Goal: Task Accomplishment & Management: Use online tool/utility

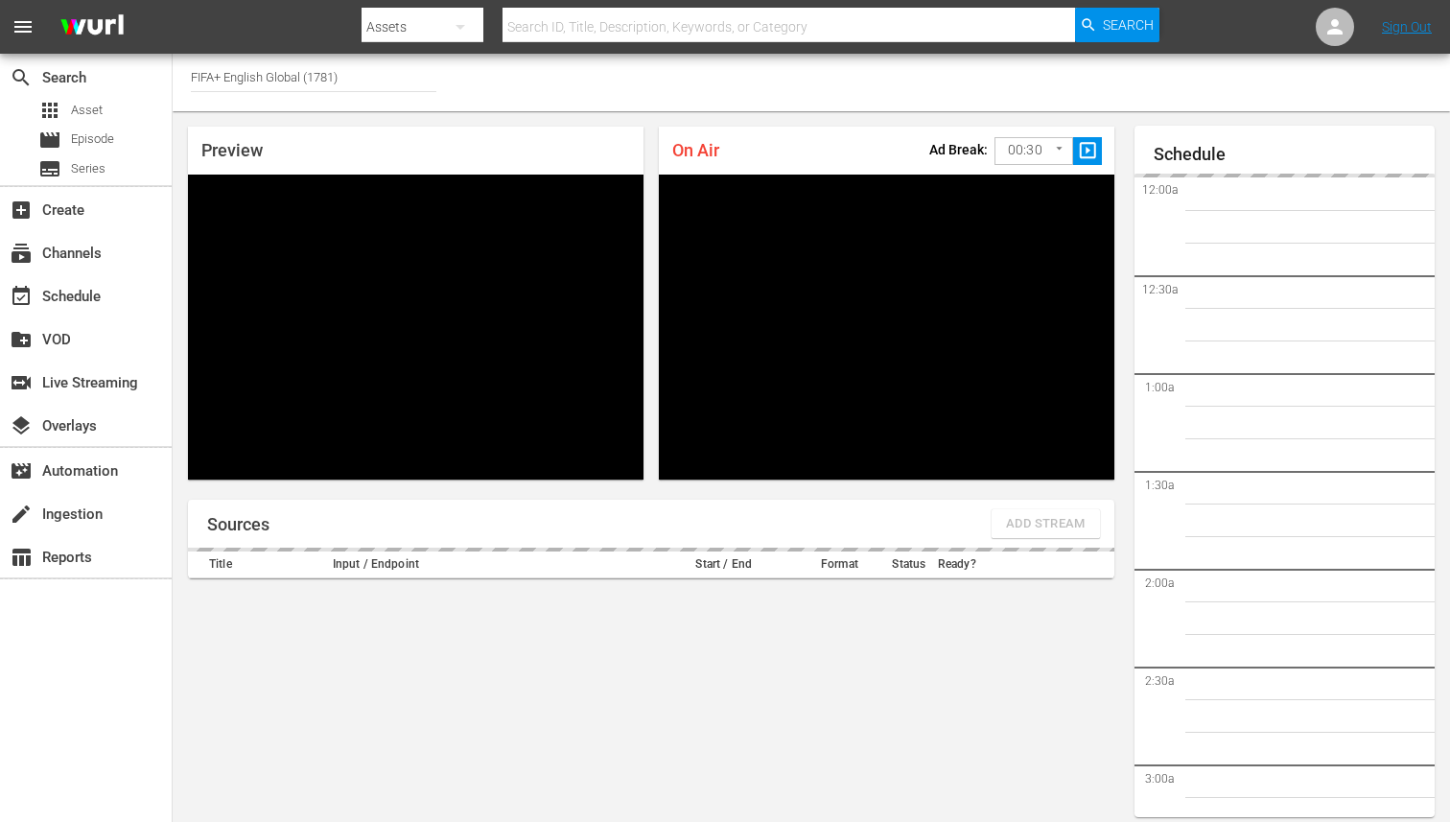
scroll to position [61, 0]
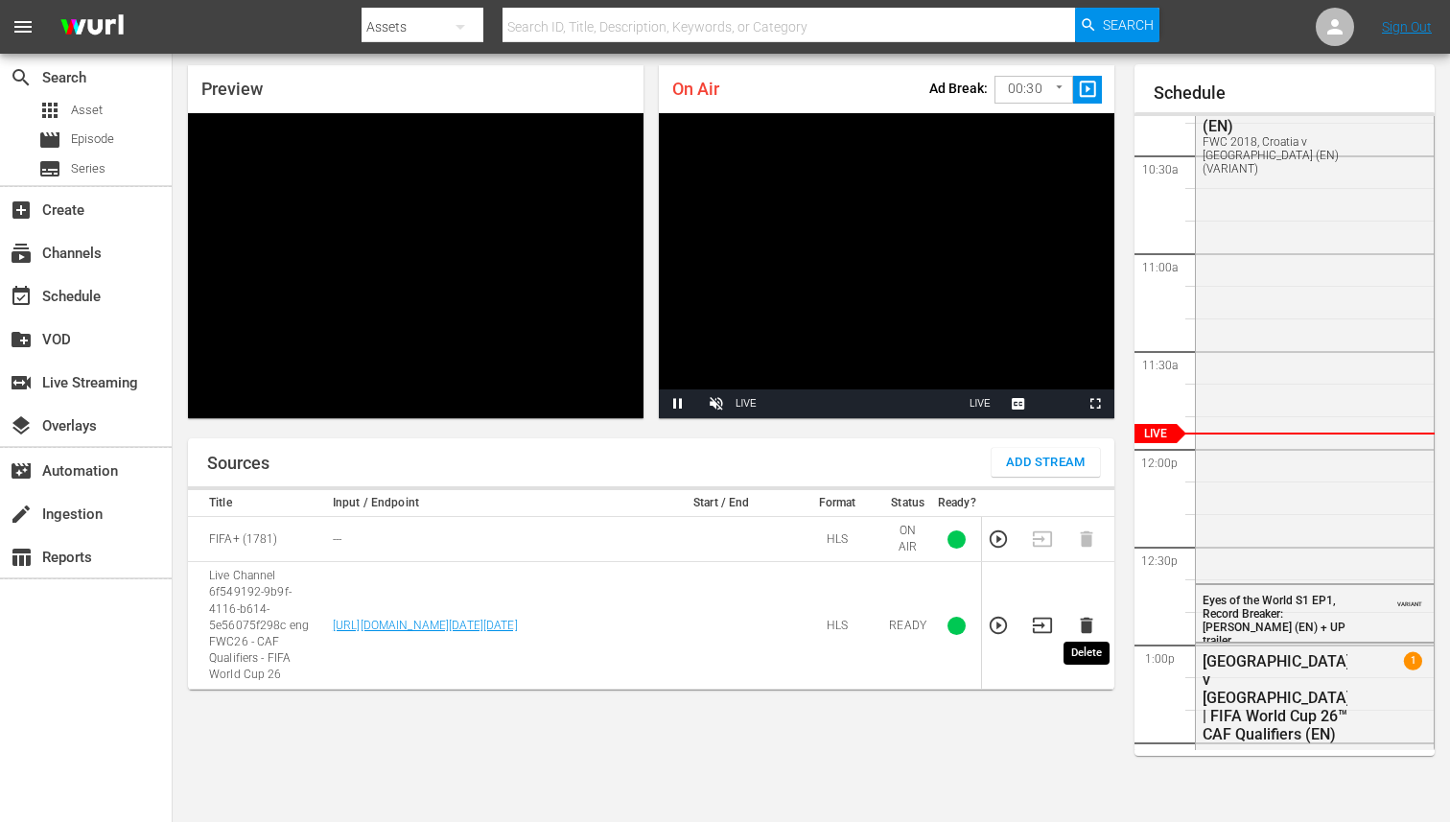
click at [1086, 618] on icon "button" at bounding box center [1086, 626] width 12 height 16
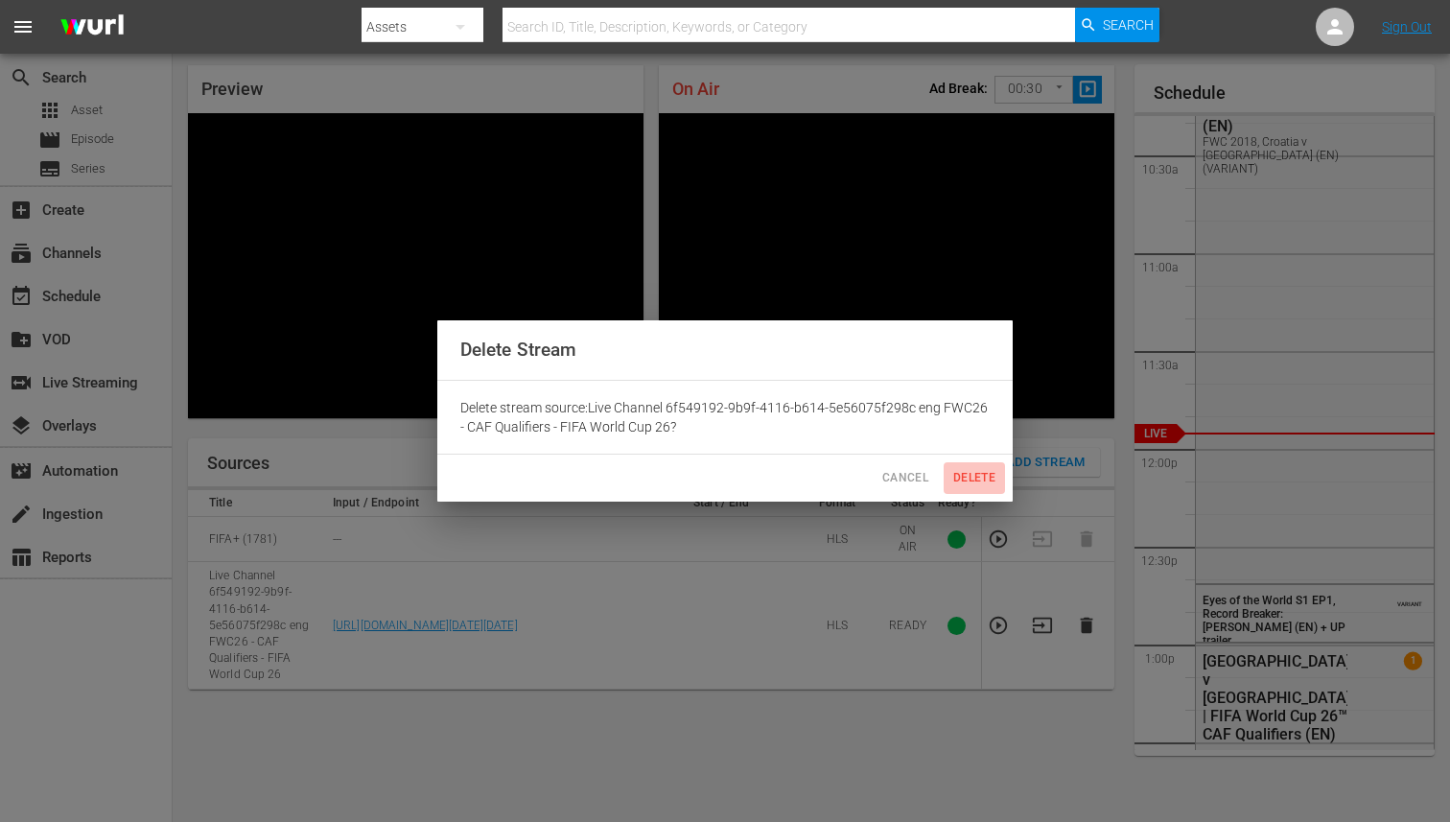
click at [974, 480] on span "Delete" at bounding box center [974, 478] width 46 height 20
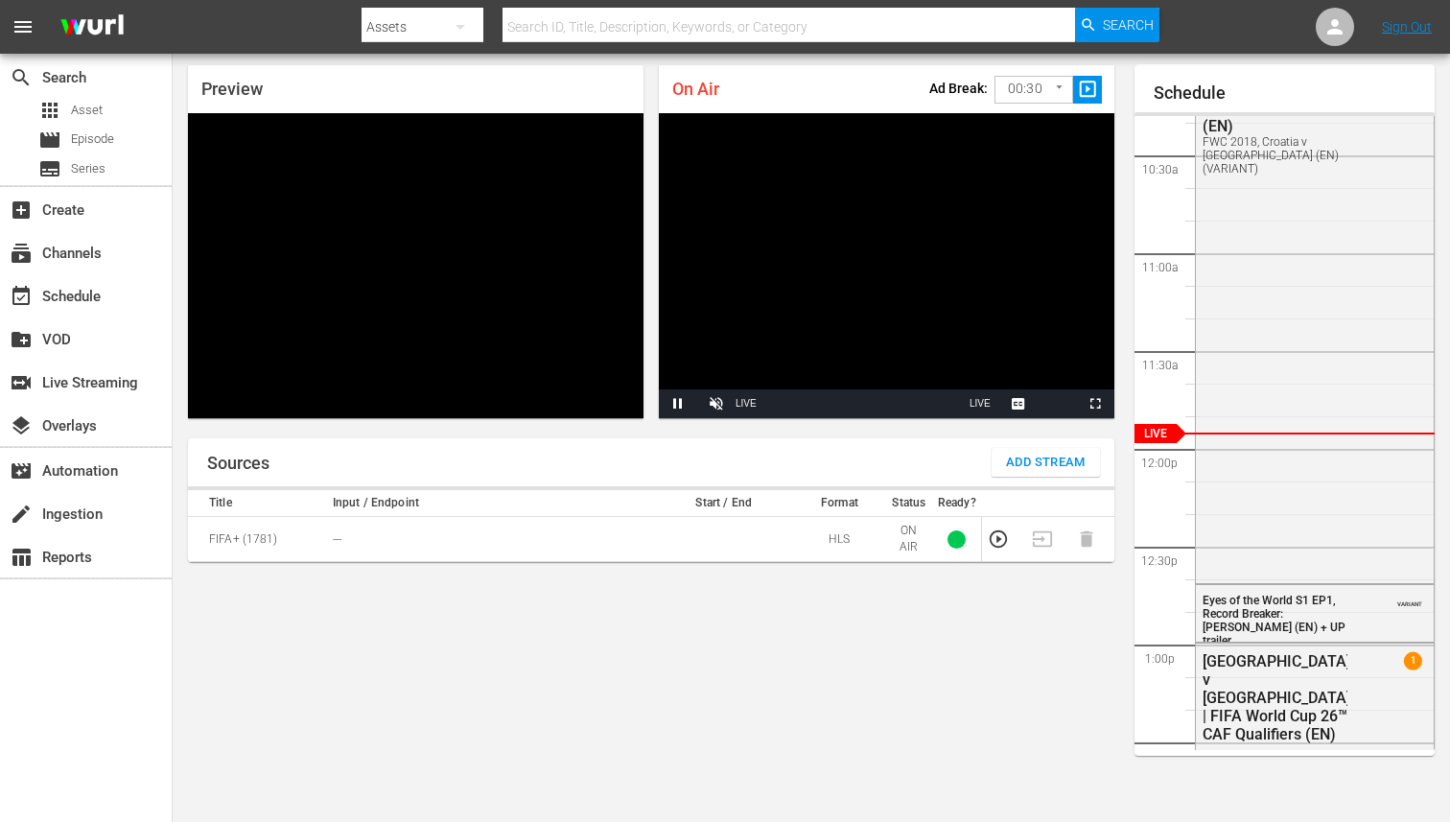
click at [1023, 467] on span "Add Stream" at bounding box center [1046, 463] width 80 height 22
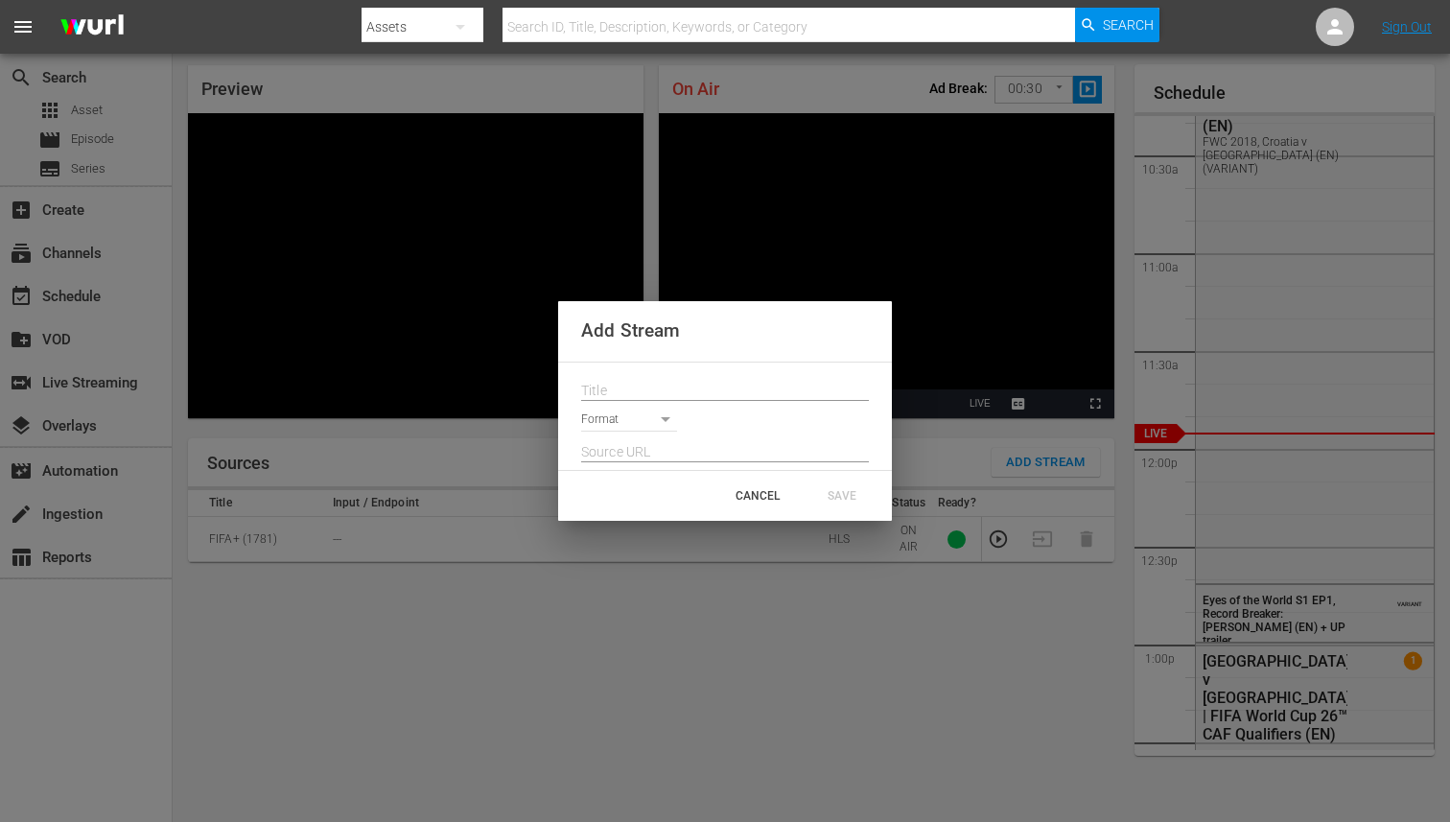
click at [676, 378] on input "text" at bounding box center [725, 391] width 288 height 29
paste input "Live Channel ba7dcdce-0bdb-4ab4-9643-7440fe2dc816 eng FWC26 - CAF Qualifiers - …"
type input "Live Channel ba7dcdce-0bdb-4ab4-9643-7440fe2dc816 eng FWC26 - CAF Qualifiers - …"
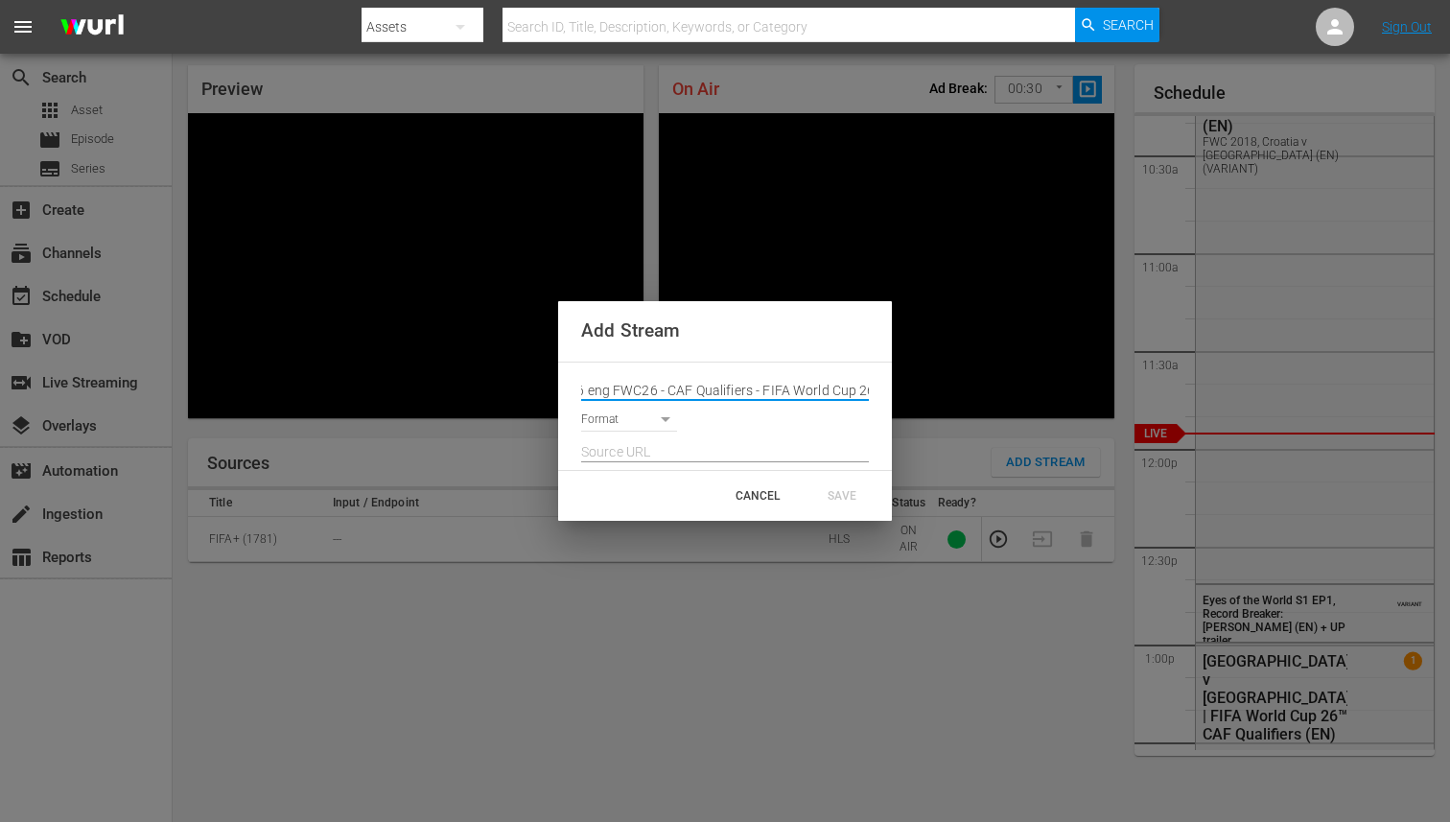
scroll to position [0, 0]
click at [702, 446] on input "text" at bounding box center [725, 452] width 288 height 29
paste input "[URL][DOMAIN_NAME][DATE][DATE]"
type input "[URL][DOMAIN_NAME][DATE][DATE]"
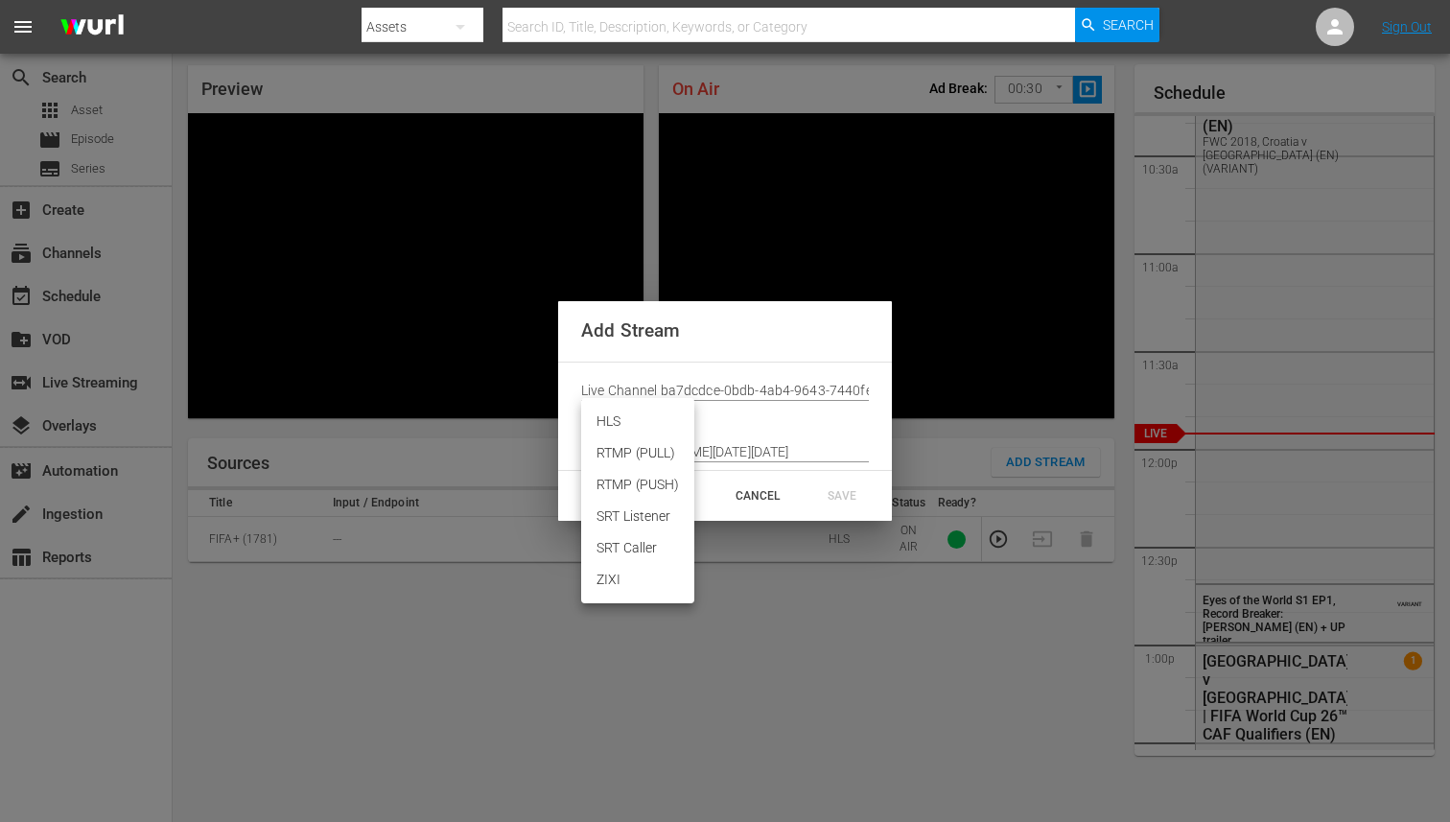
scroll to position [0, 0]
click at [608, 411] on body "menu Search By Assets Search ID, Title, Description, Keywords, or Category Sear…" at bounding box center [725, 350] width 1450 height 822
click at [611, 421] on li "HLS" at bounding box center [637, 422] width 113 height 32
type input "HLS"
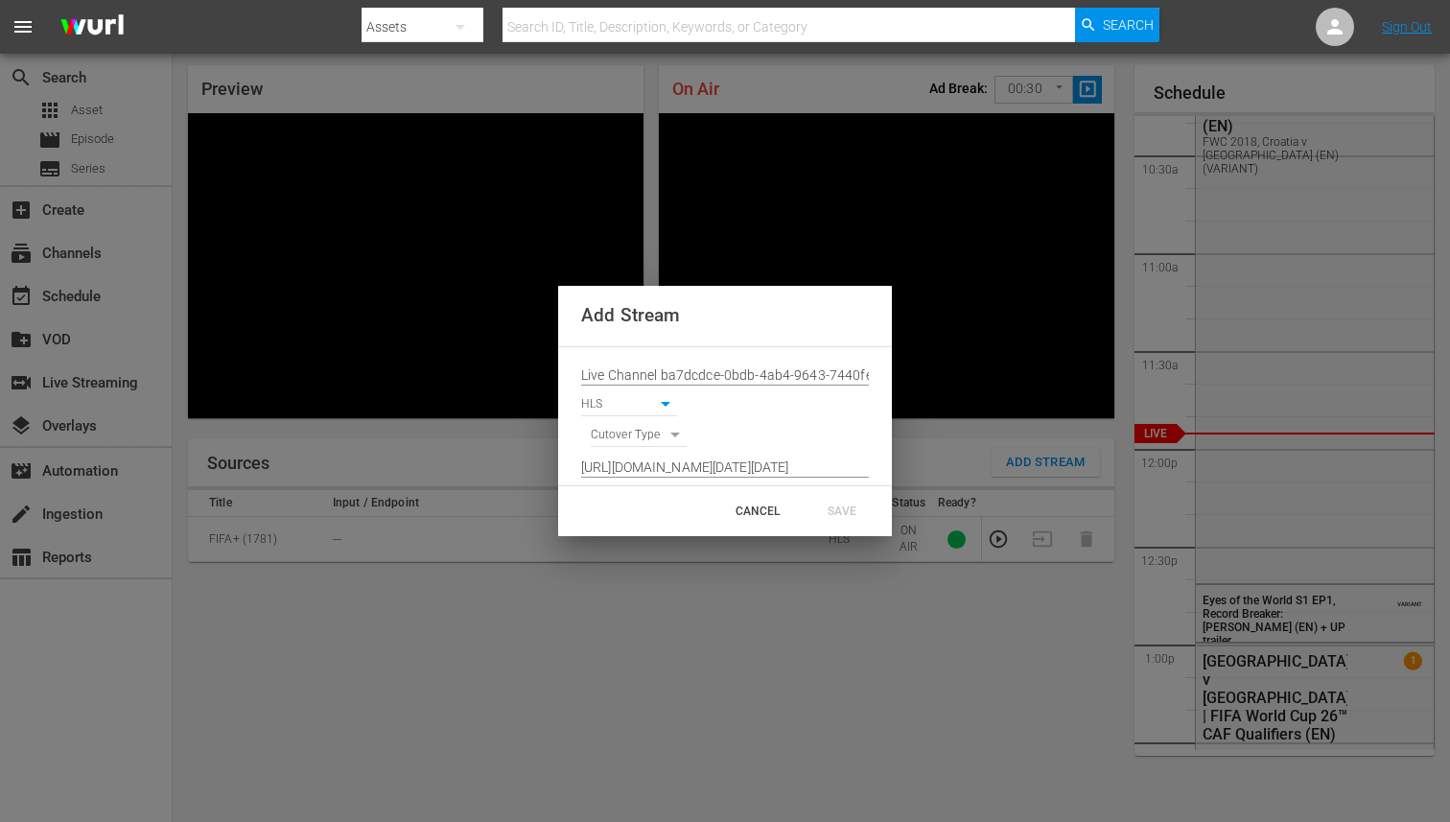
click at [615, 441] on body "menu Search By Assets Search ID, Title, Description, Keywords, or Category Sear…" at bounding box center [725, 350] width 1450 height 822
click at [617, 472] on li "SIGNAL" at bounding box center [639, 469] width 97 height 32
type input "SIGNAL"
click at [820, 506] on div "SAVE" at bounding box center [842, 511] width 84 height 35
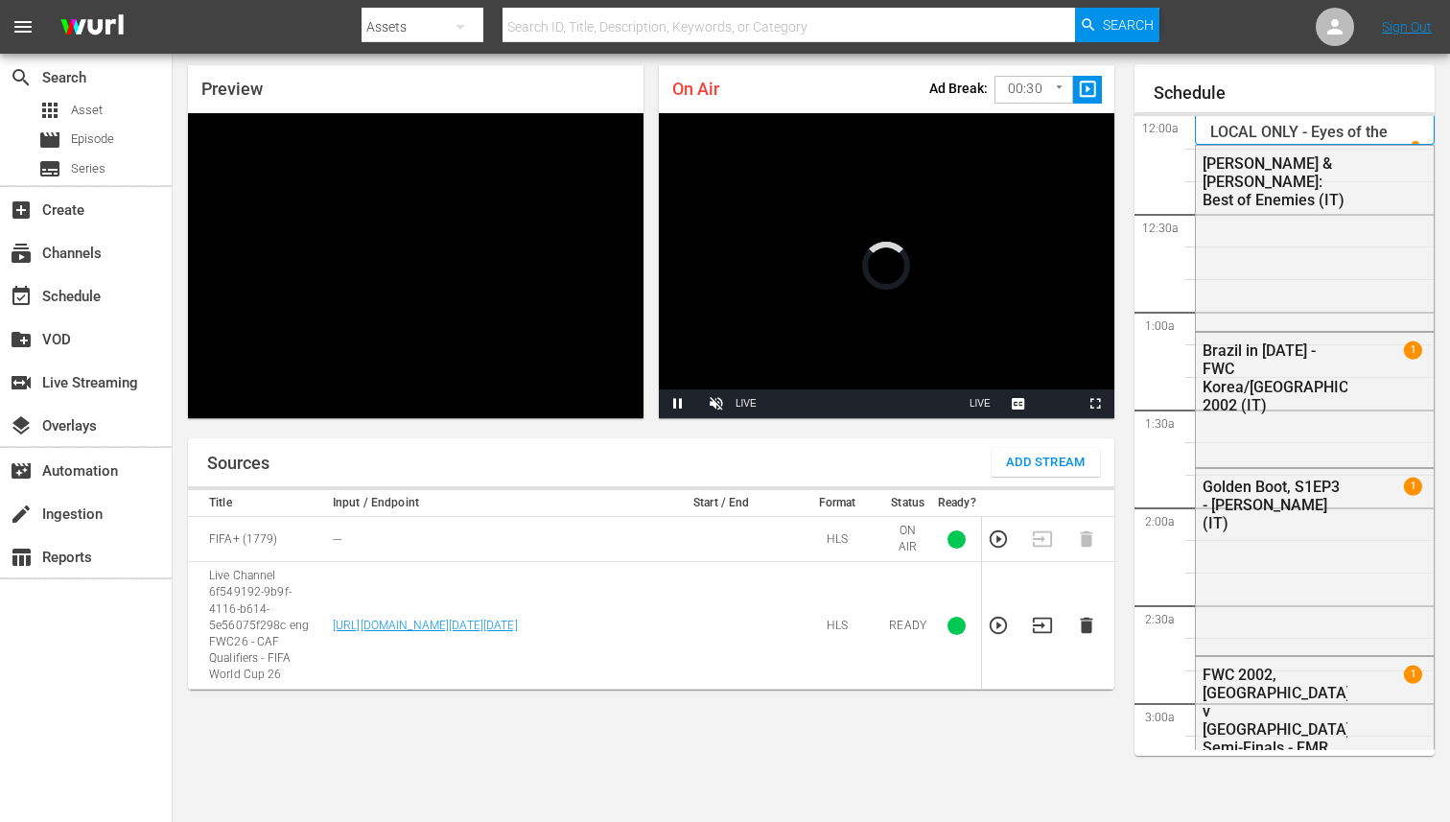
scroll to position [61, 0]
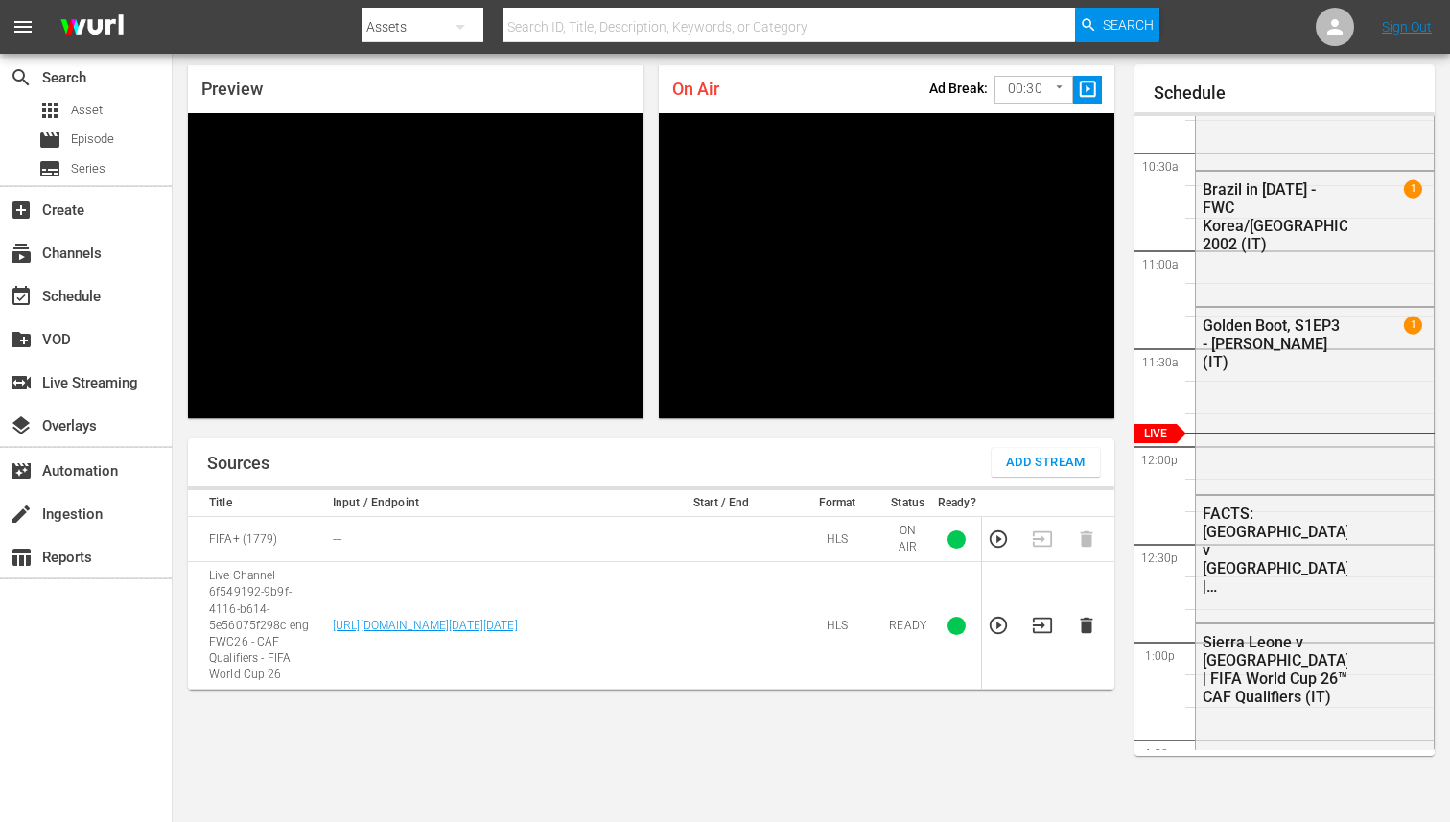
click at [1091, 624] on icon "button" at bounding box center [1086, 625] width 21 height 21
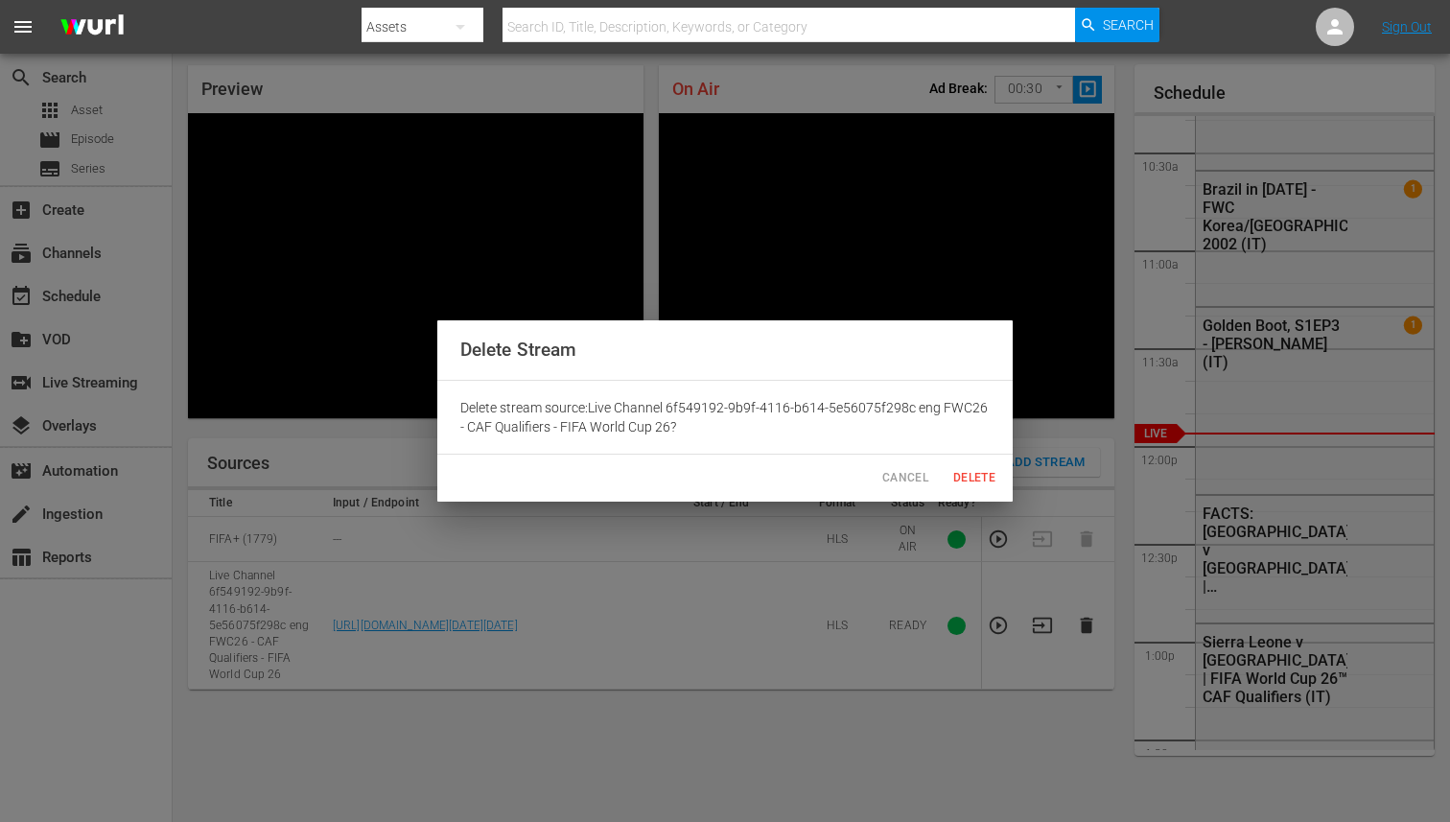
click at [973, 481] on span "Delete" at bounding box center [974, 478] width 46 height 20
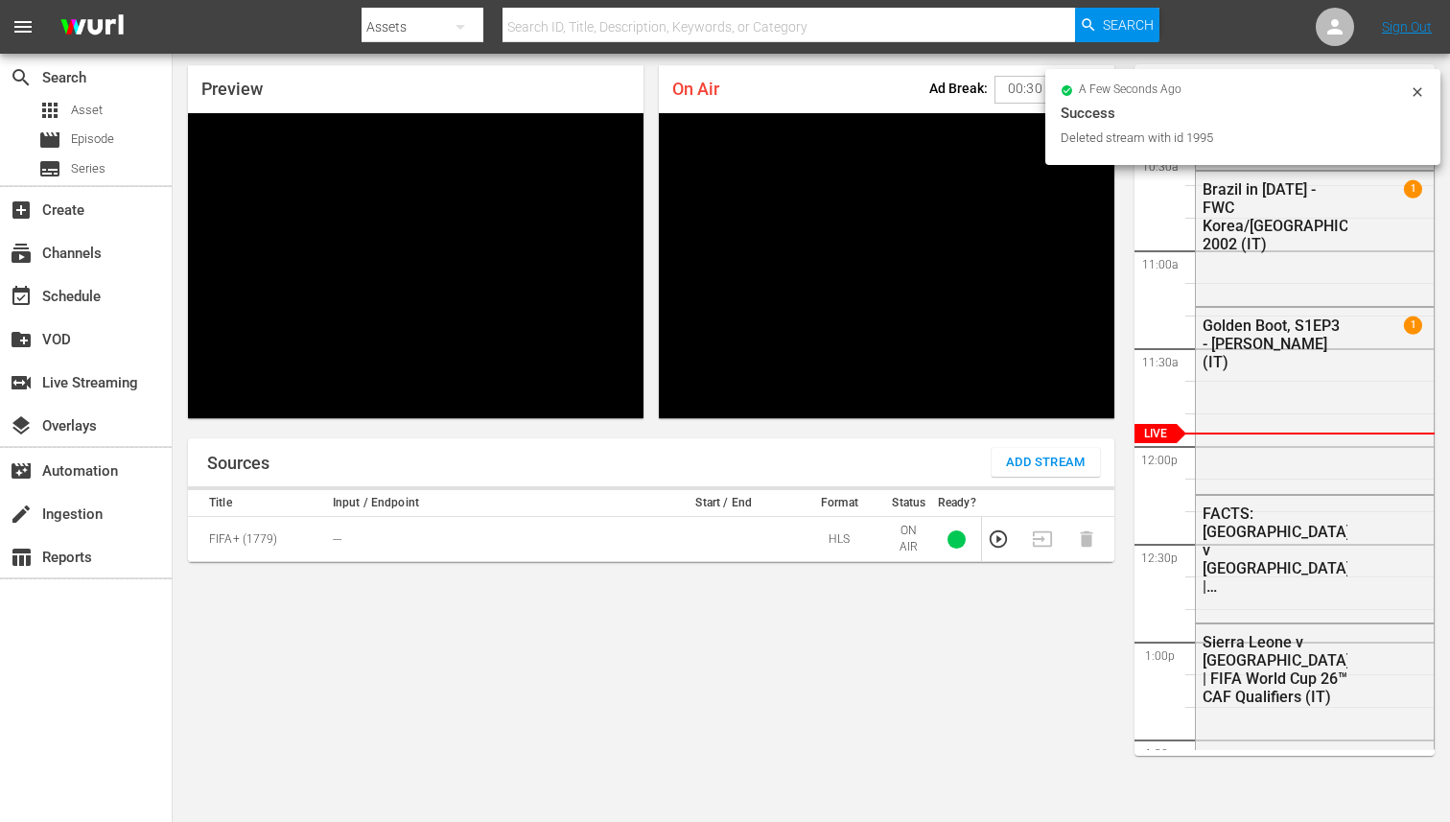
click at [1019, 464] on span "Add Stream" at bounding box center [1046, 463] width 80 height 22
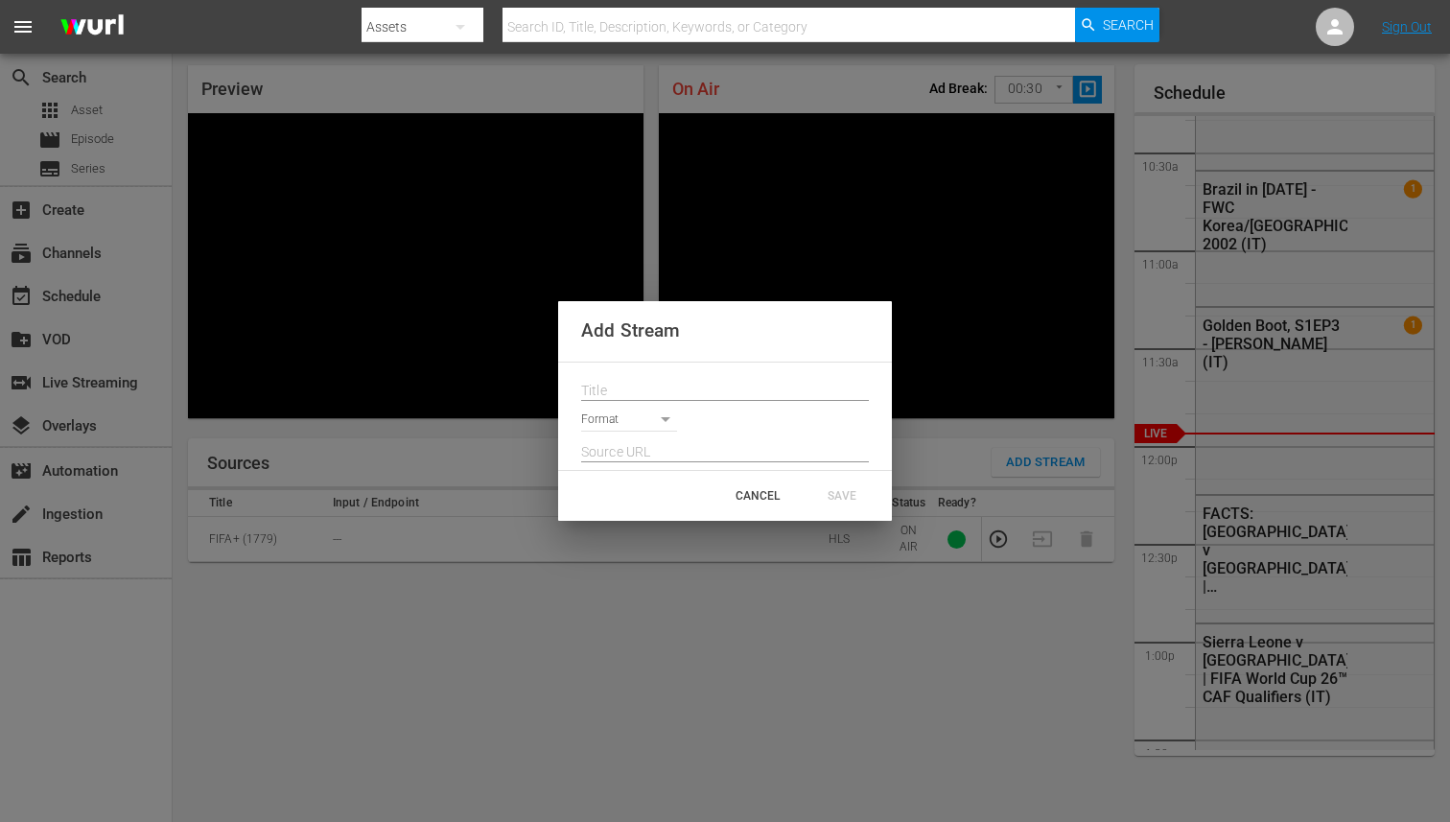
click at [691, 394] on input "text" at bounding box center [725, 391] width 288 height 29
paste input "Live Channel ba7dcdce-0bdb-4ab4-9643-7440fe2dc816 eng FWC26 - CAF Qualifiers - …"
type input "Live Channel ba7dcdce-0bdb-4ab4-9643-7440fe2dc816 eng FWC26 - CAF Qualifiers - …"
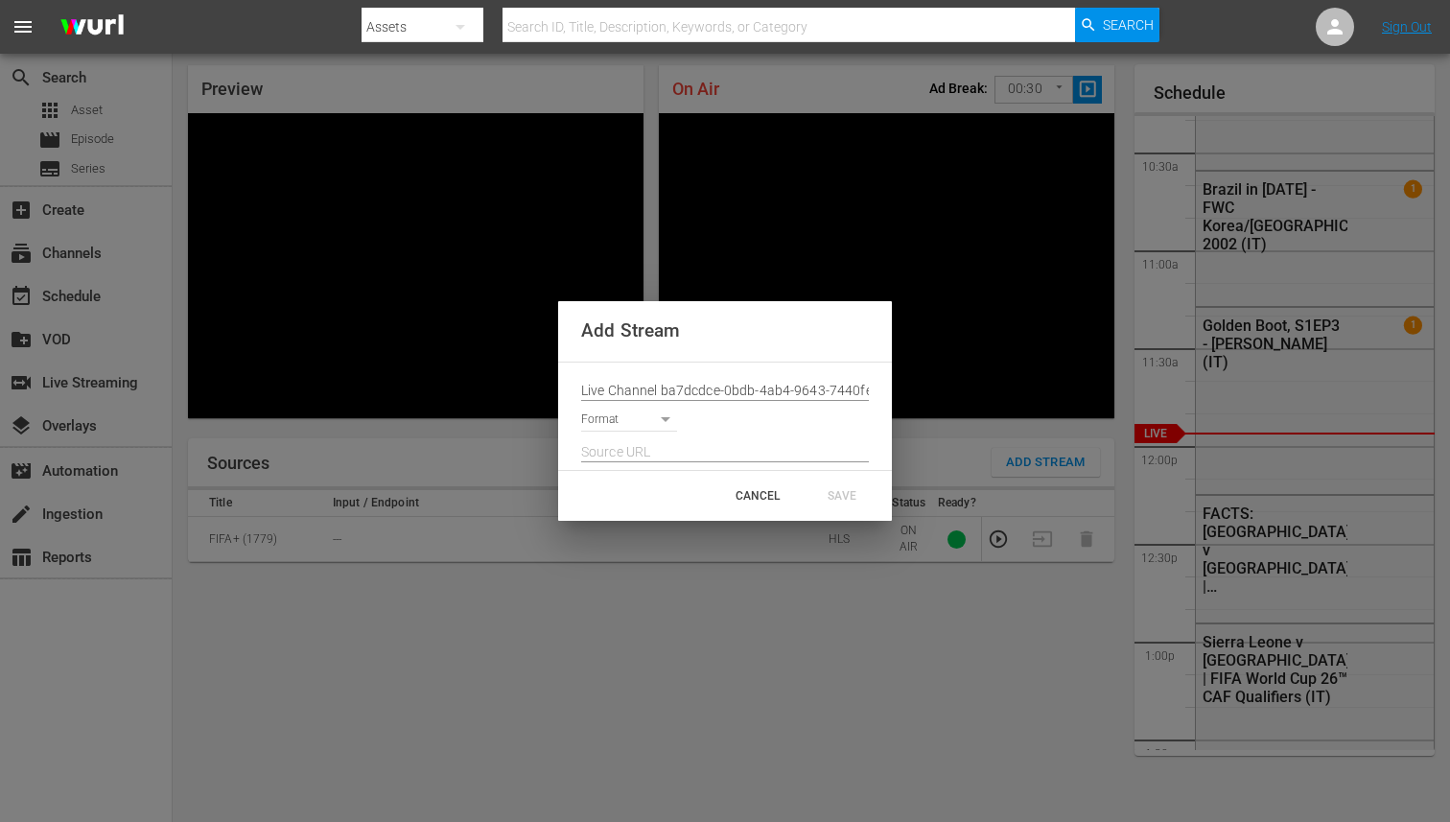
click at [650, 432] on div at bounding box center [725, 447] width 288 height 31
click at [647, 429] on body "menu Search By Assets Search ID, Title, Description, Keywords, or Category Sear…" at bounding box center [725, 350] width 1450 height 822
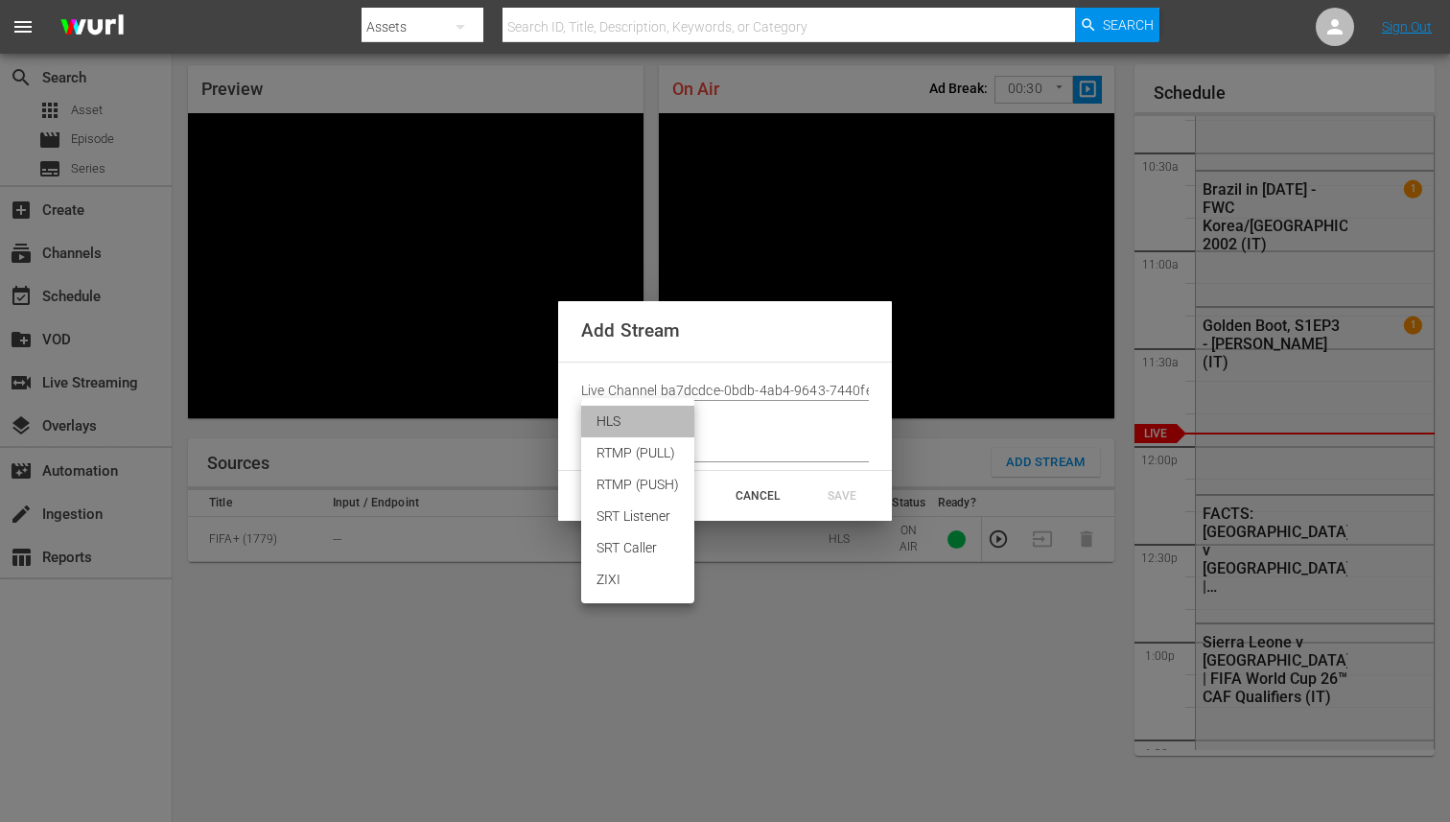
click at [629, 428] on li "HLS" at bounding box center [637, 422] width 113 height 32
type input "HLS"
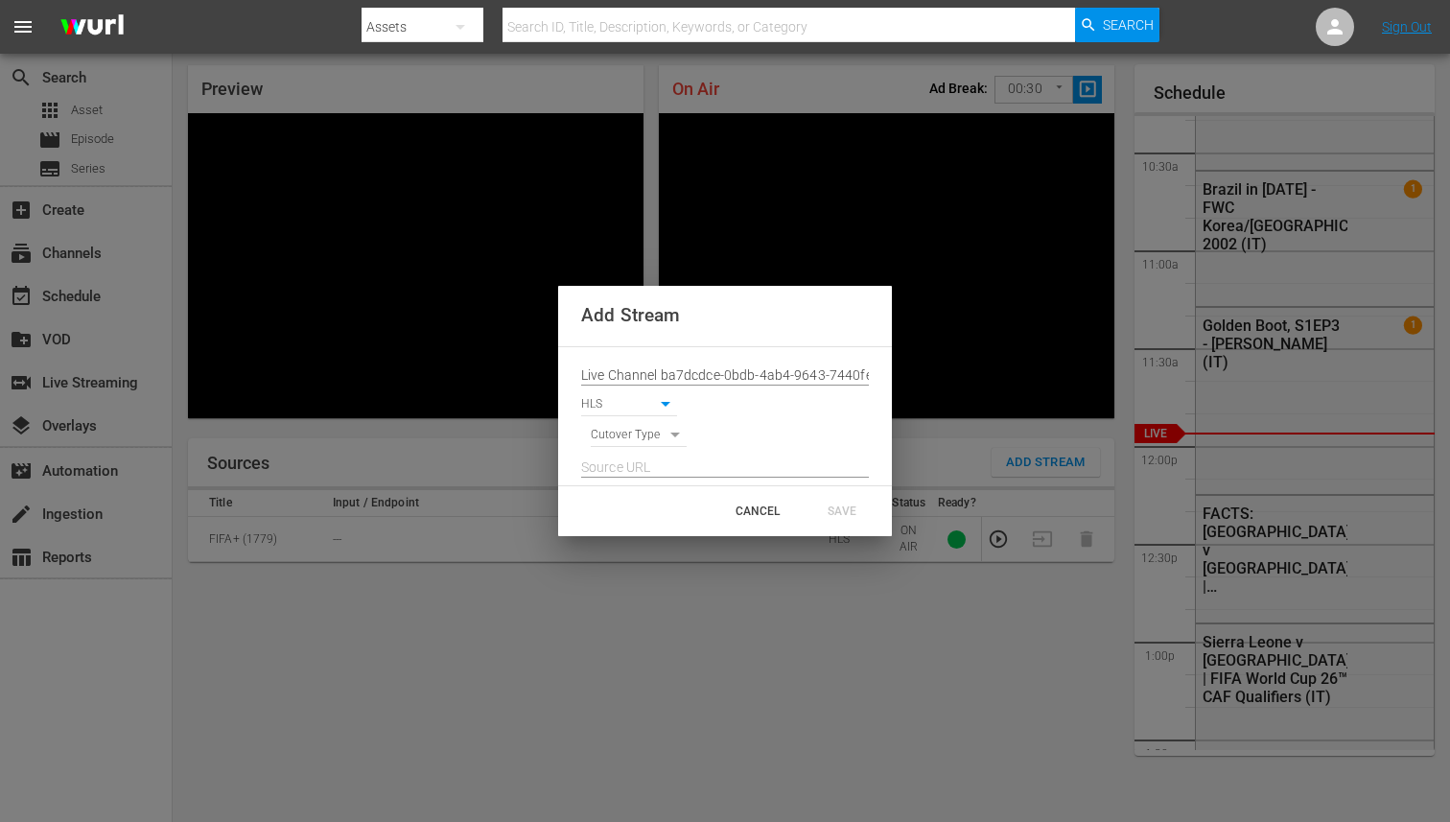
click at [629, 467] on input "text" at bounding box center [725, 468] width 288 height 29
paste input "[URL][DOMAIN_NAME][DATE][DATE]"
type input "[URL][DOMAIN_NAME][DATE][DATE]"
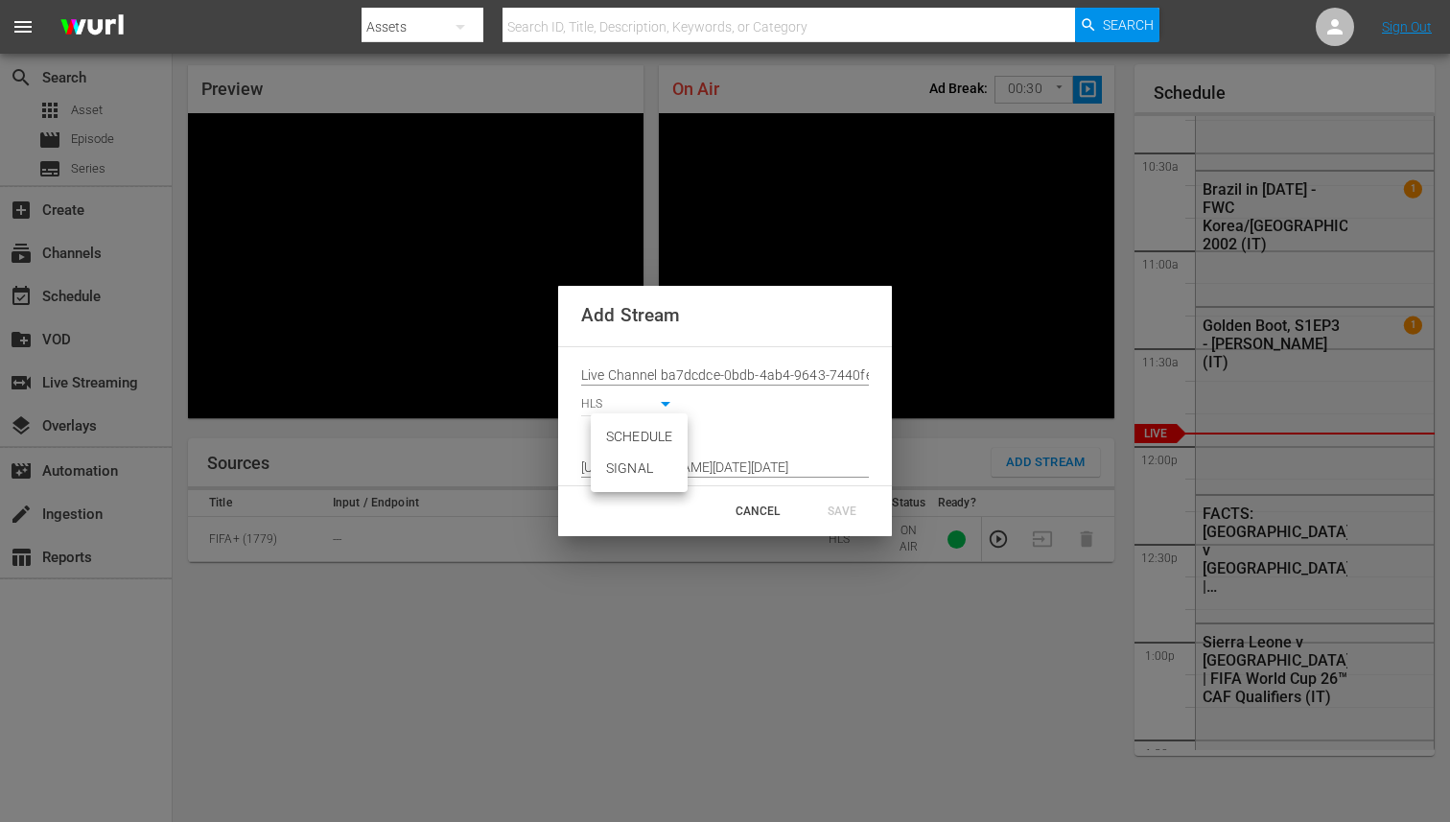
click at [646, 442] on body "menu Search By Assets Search ID, Title, Description, Keywords, or Category Sear…" at bounding box center [725, 350] width 1450 height 822
click at [644, 459] on li "SIGNAL" at bounding box center [639, 469] width 97 height 32
type input "SIGNAL"
click at [836, 521] on div "SAVE" at bounding box center [842, 511] width 84 height 35
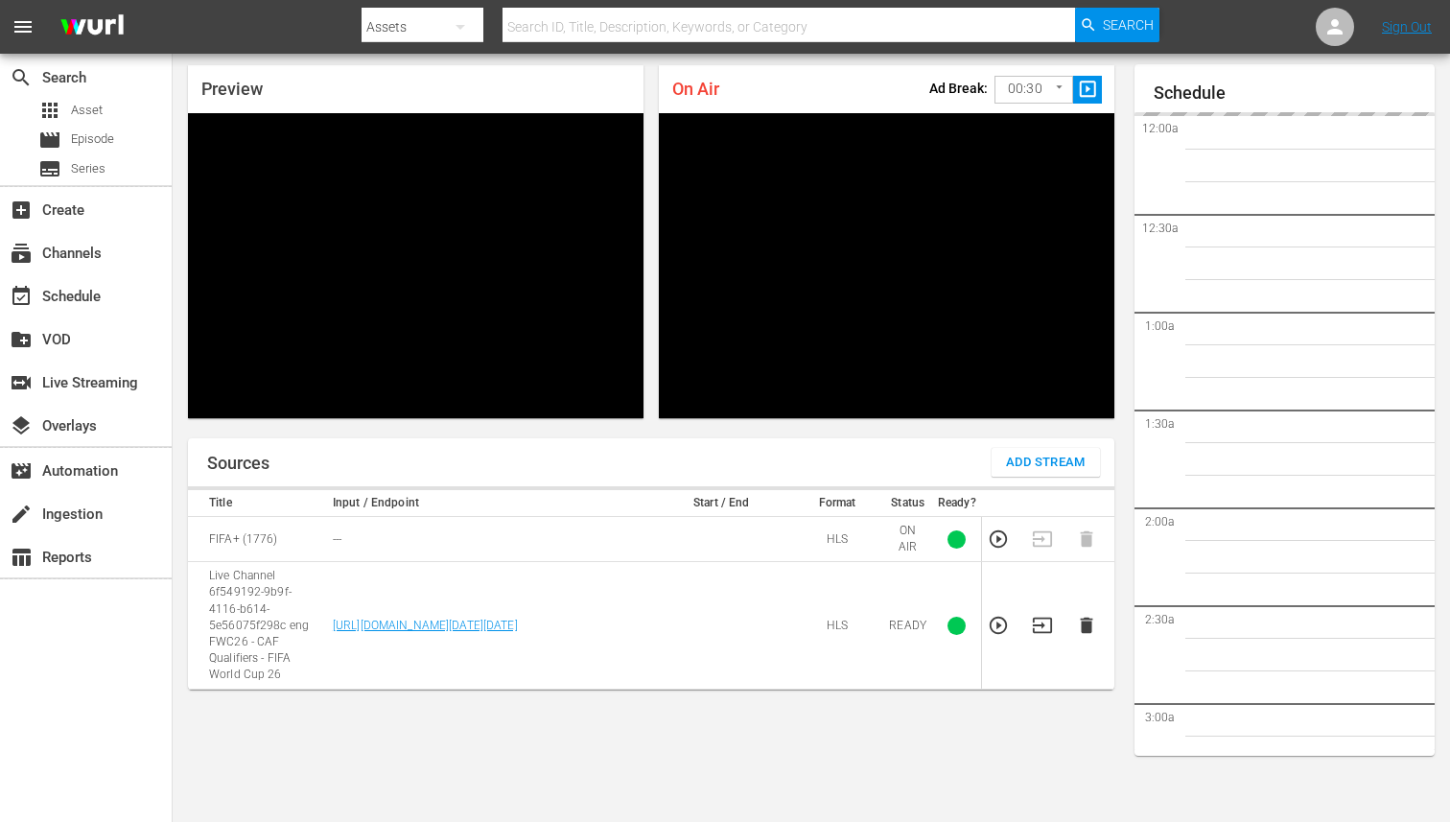
scroll to position [2020, 0]
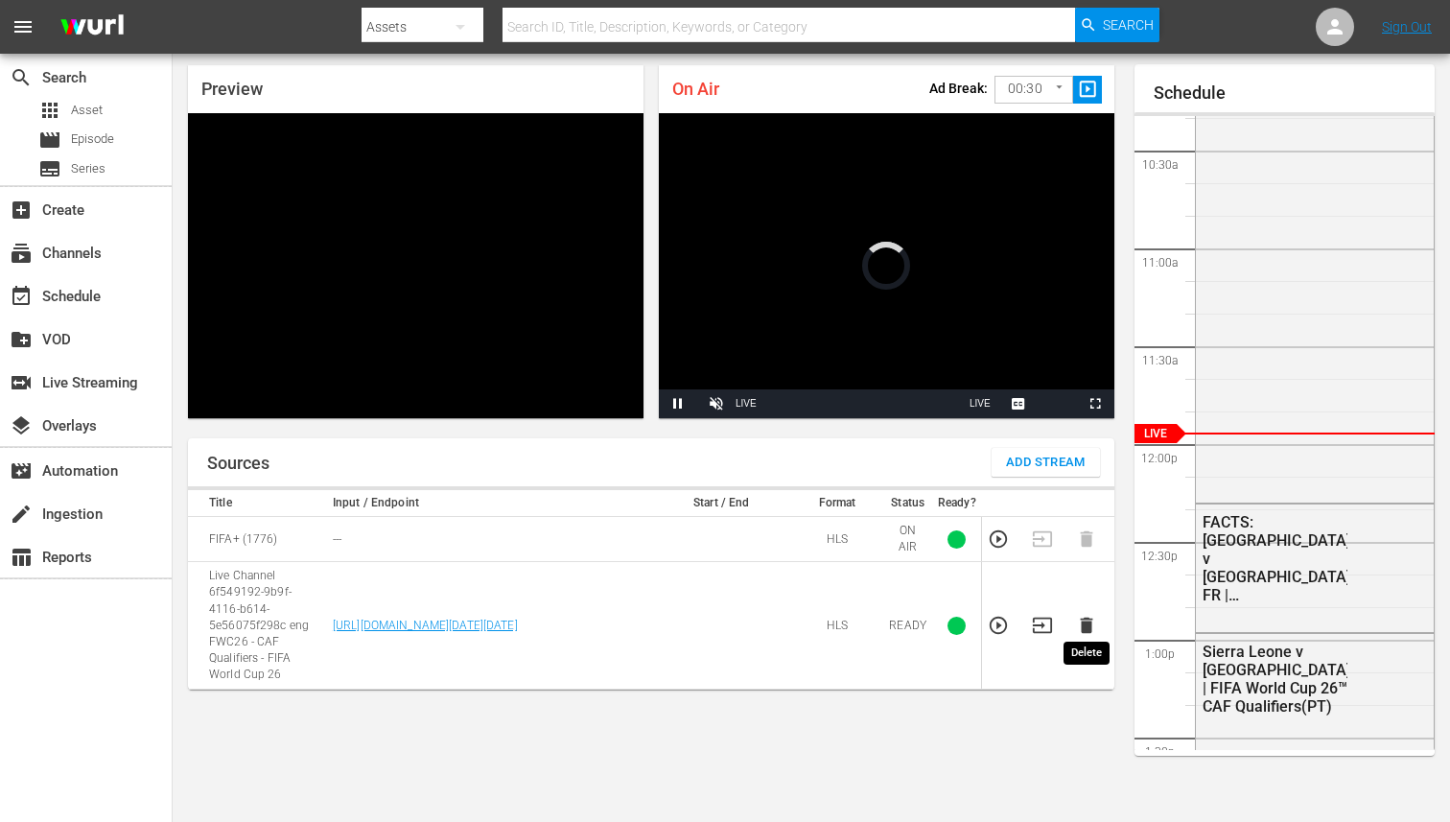
click at [1080, 616] on icon "button" at bounding box center [1086, 625] width 21 height 21
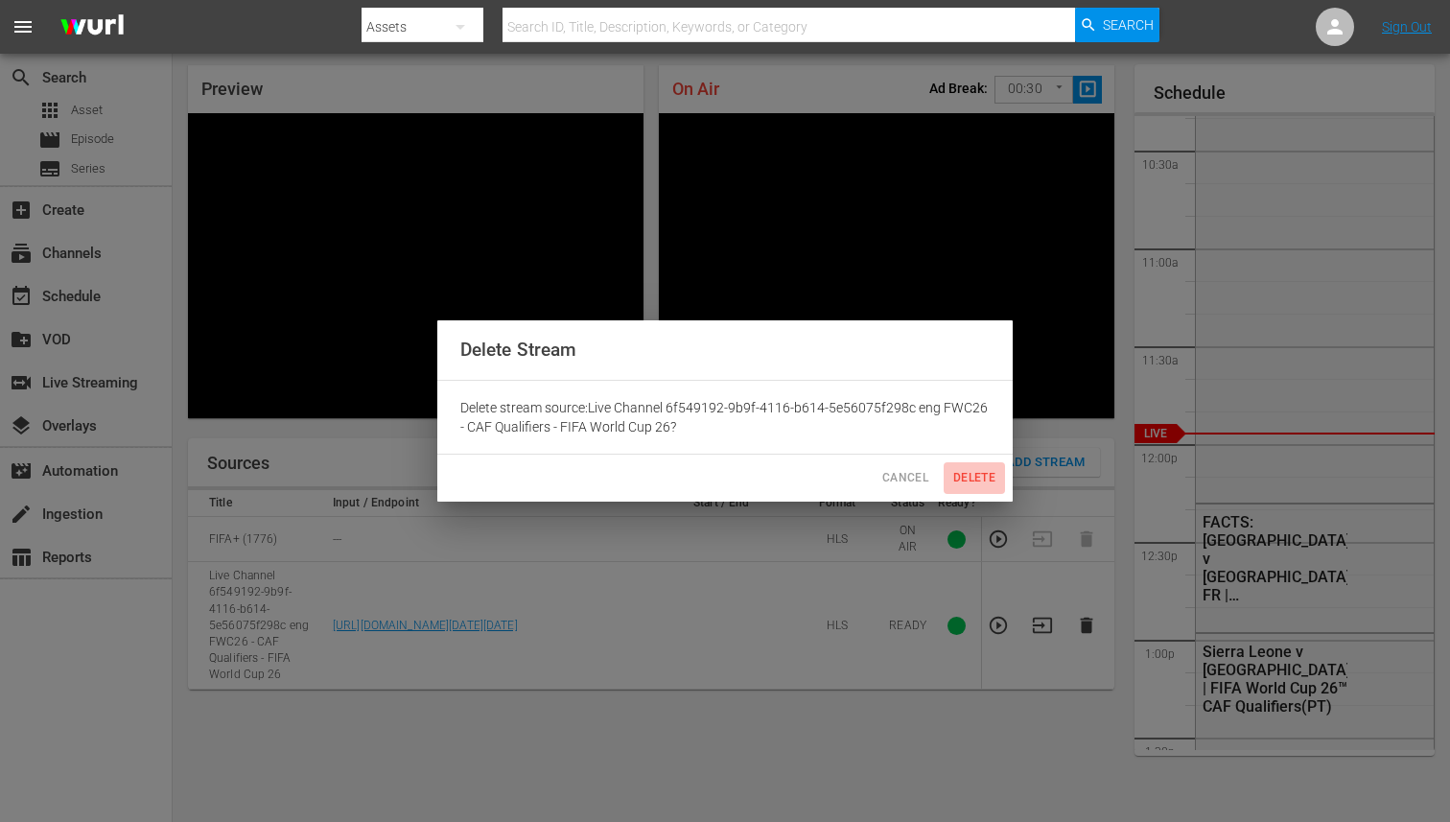
click at [977, 481] on span "Delete" at bounding box center [974, 478] width 46 height 20
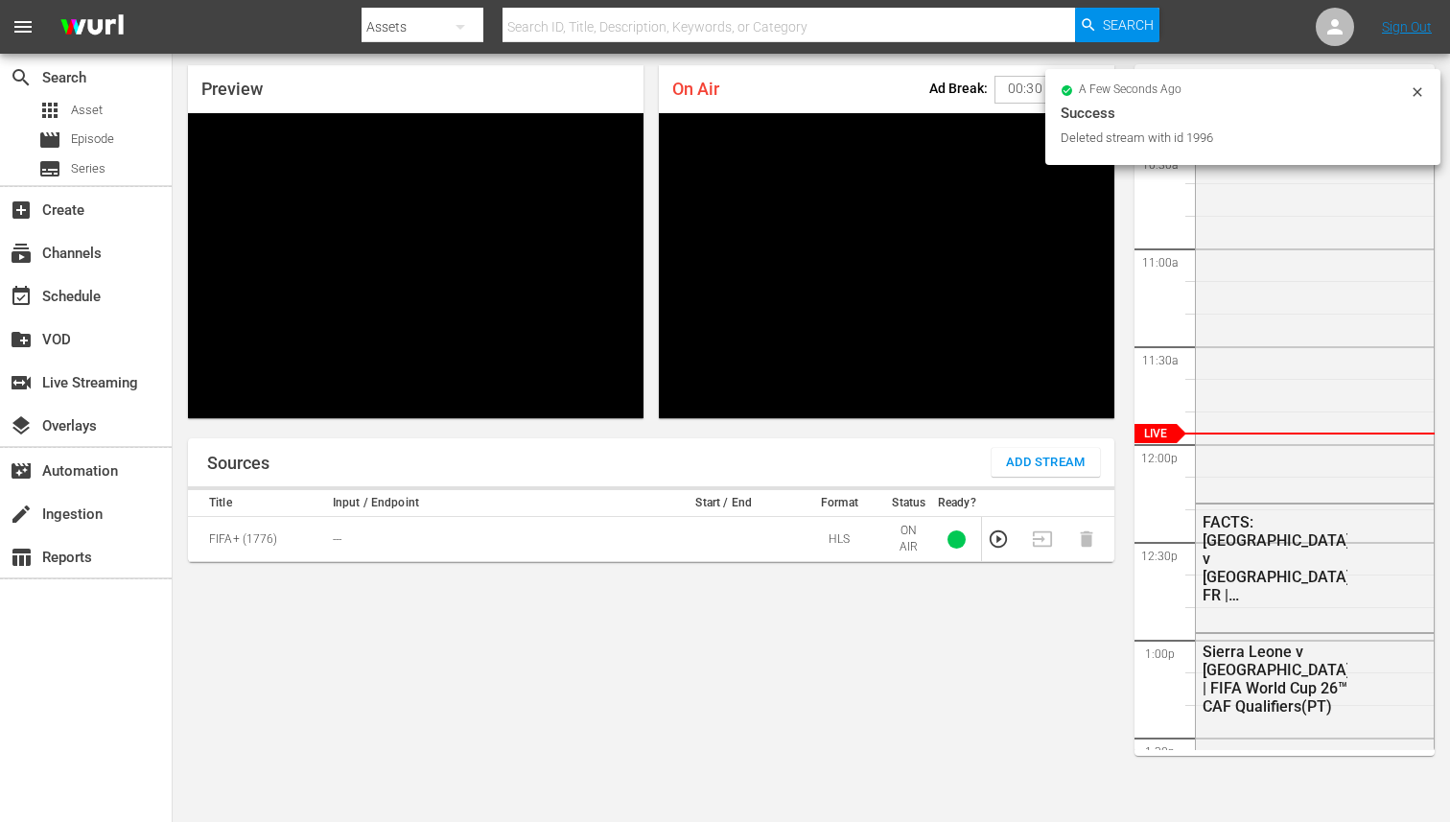
click at [1034, 452] on span "Add Stream" at bounding box center [1046, 463] width 80 height 22
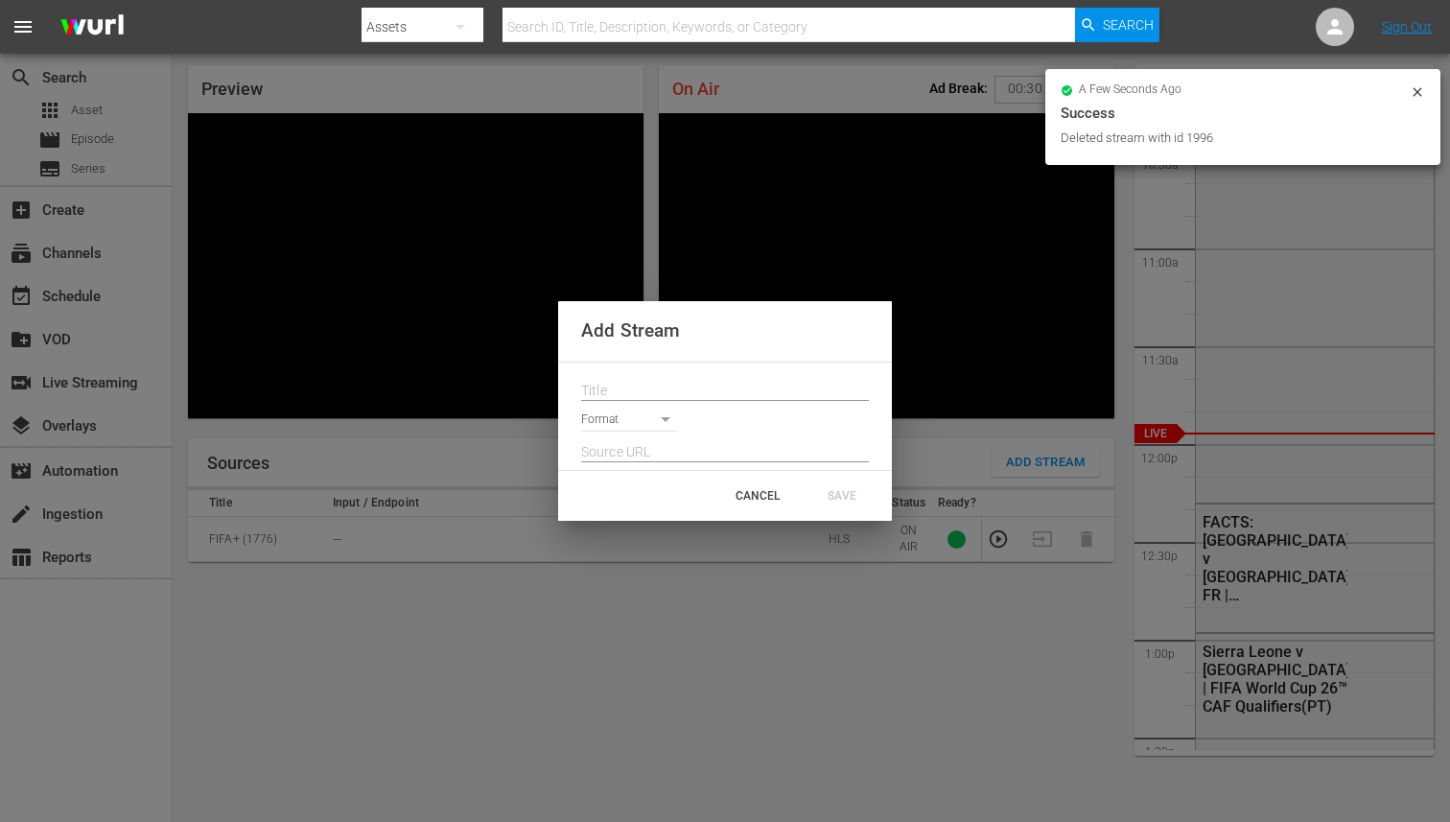
click at [668, 390] on input "text" at bounding box center [725, 391] width 288 height 29
paste input "Live Channel ba7dcdce-0bdb-4ab4-9643-7440fe2dc816 eng FWC26 - CAF Qualifiers - …"
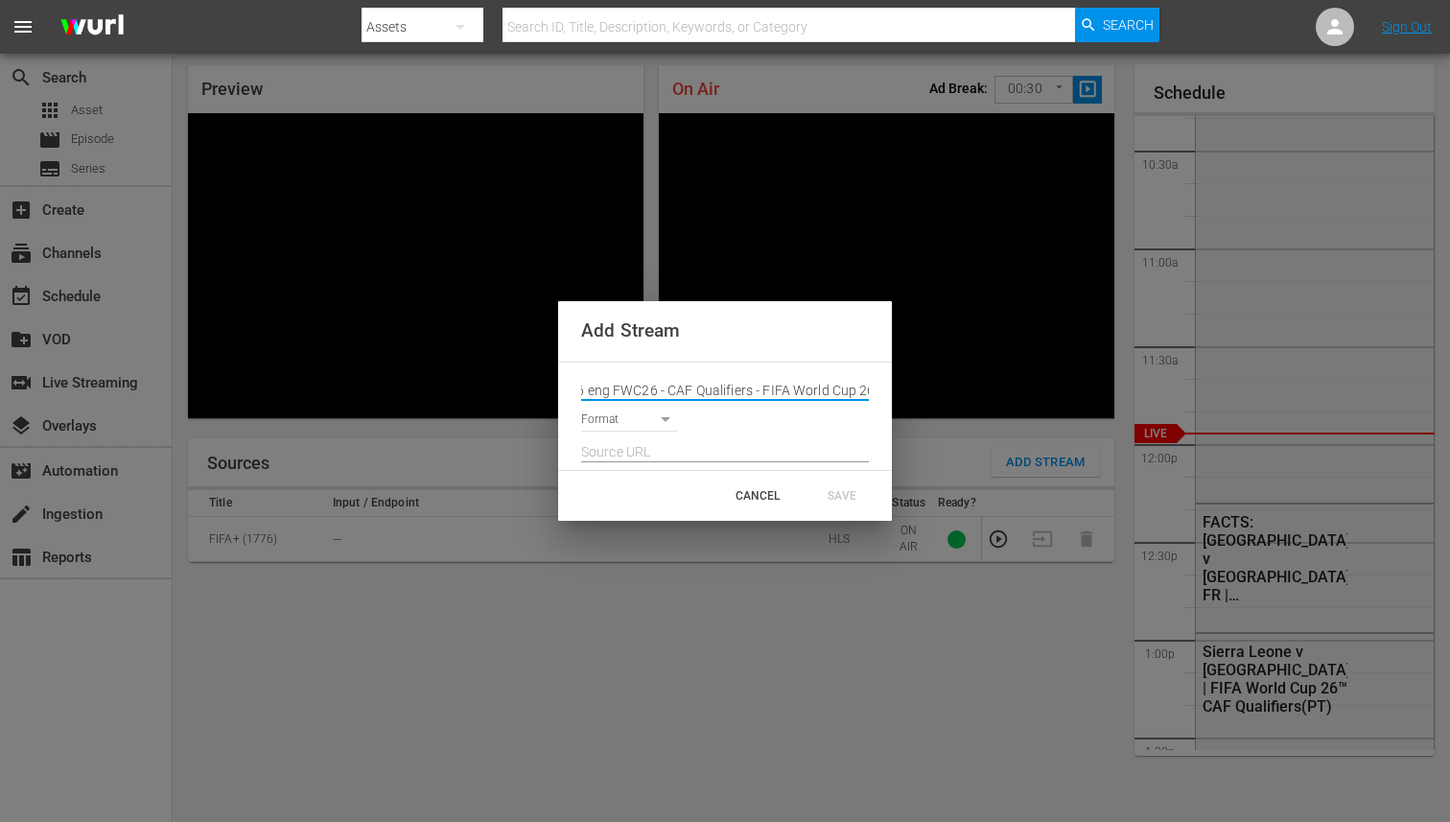
type input "Live Channel ba7dcdce-0bdb-4ab4-9643-7440fe2dc816 eng FWC26 - CAF Qualifiers - …"
click at [656, 416] on body "menu Search By Assets Search ID, Title, Description, Keywords, or Category Sear…" at bounding box center [725, 350] width 1450 height 822
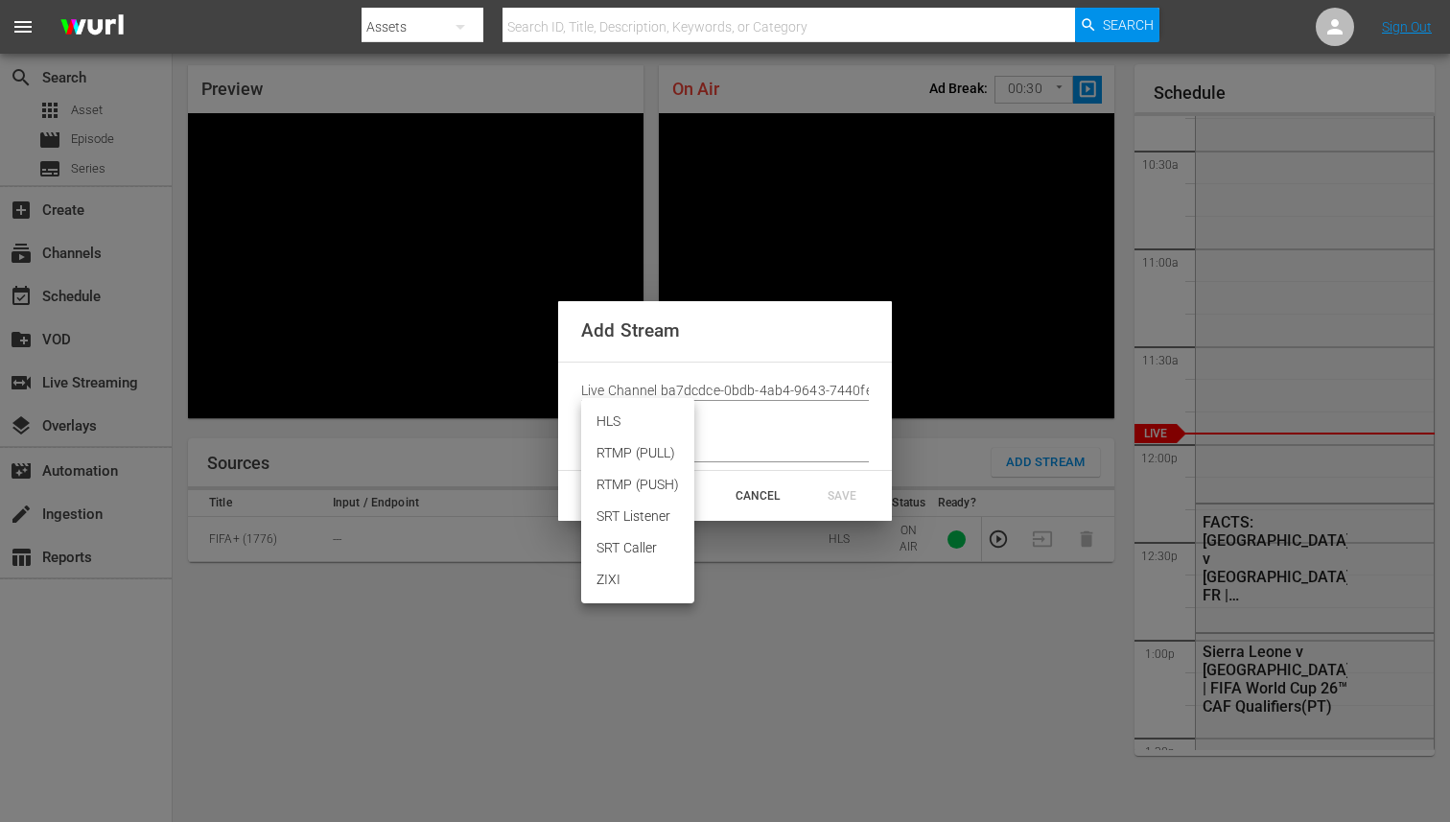
click at [645, 426] on li "HLS" at bounding box center [637, 422] width 113 height 32
type input "HLS"
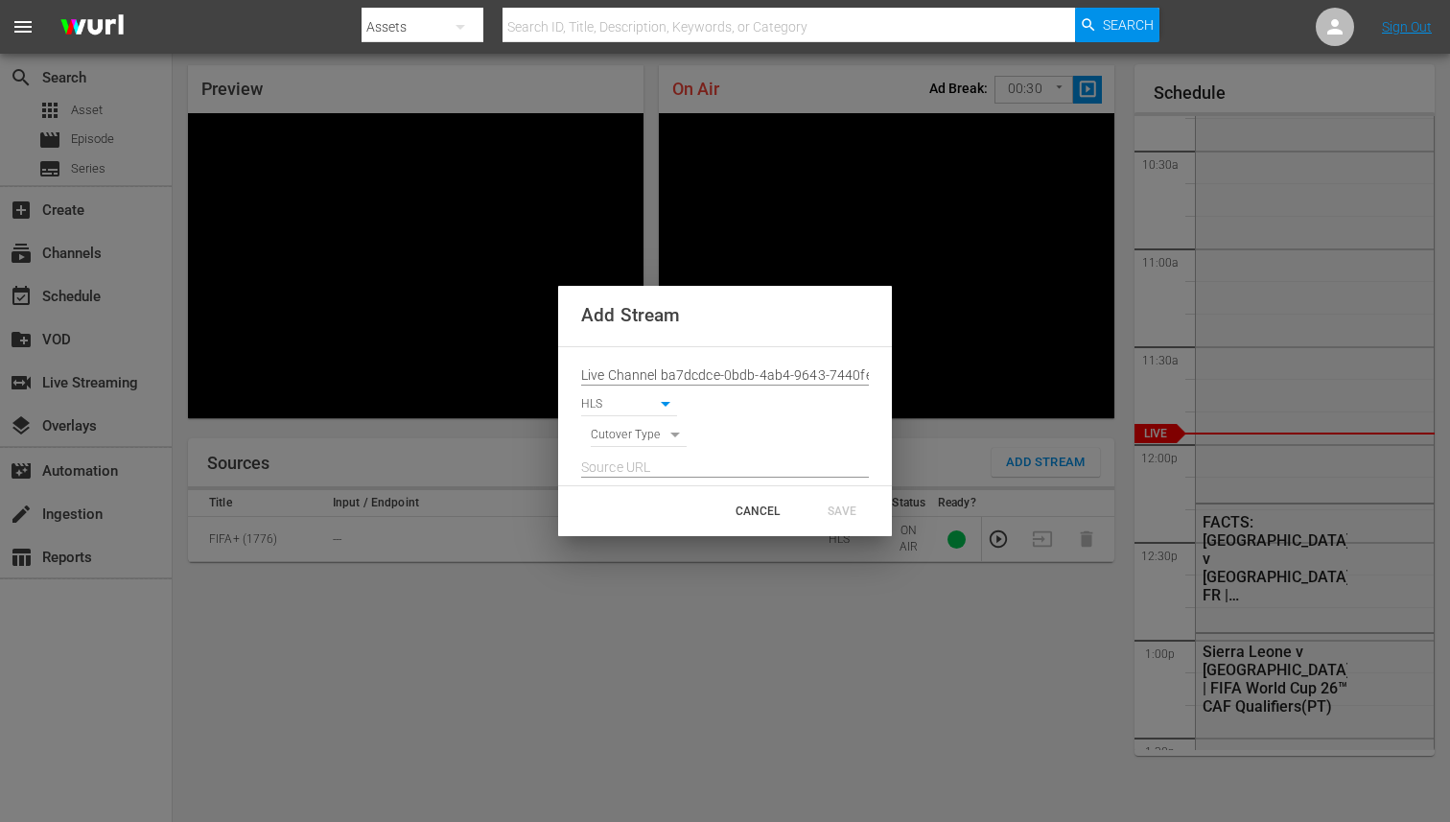
click at [645, 457] on input "text" at bounding box center [725, 468] width 288 height 29
click at [645, 441] on body "menu Search By Assets Search ID, Title, Description, Keywords, or Category Sear…" at bounding box center [725, 350] width 1450 height 822
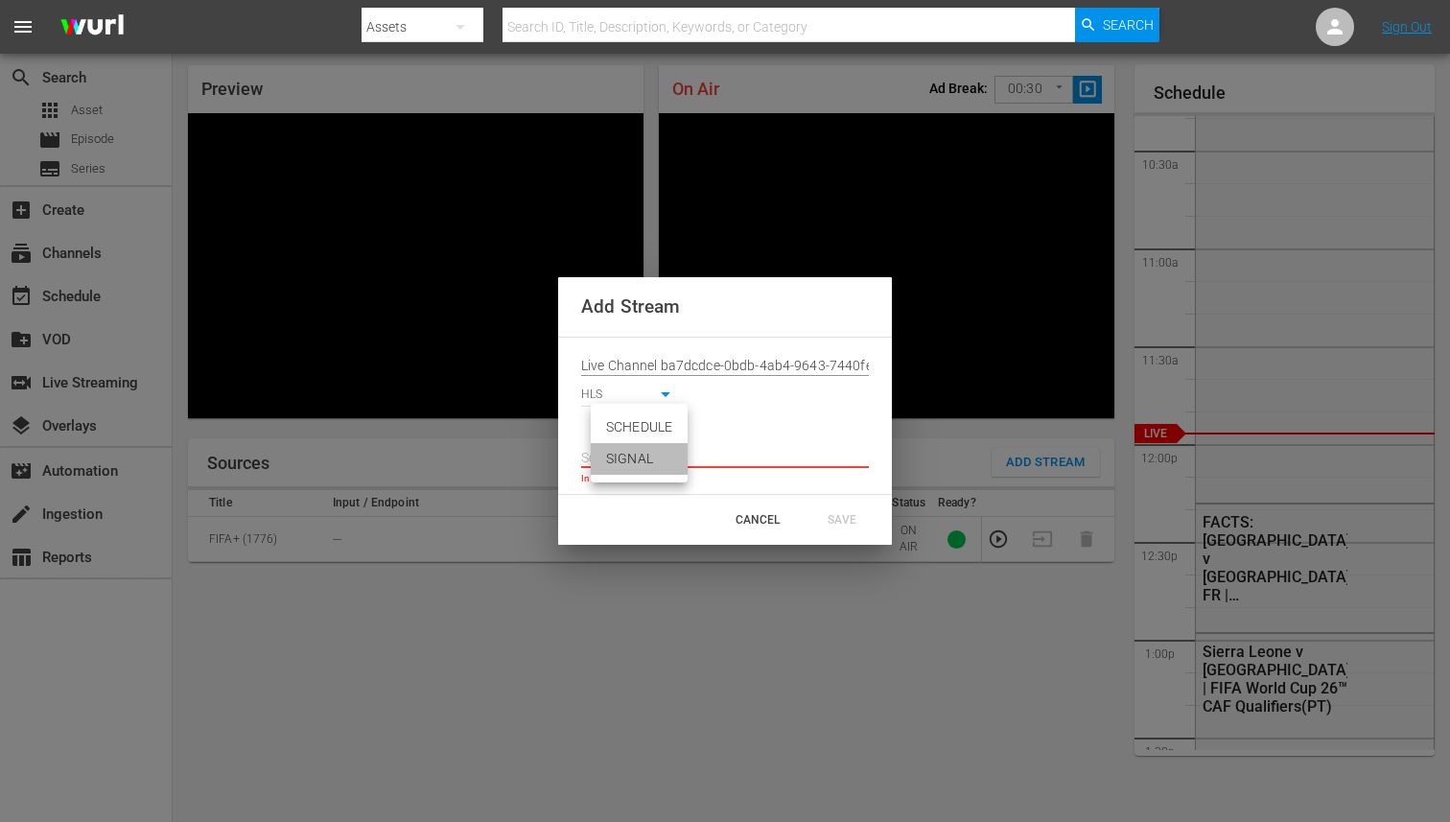
click at [645, 465] on li "SIGNAL" at bounding box center [639, 459] width 97 height 32
type input "SIGNAL"
click at [670, 466] on input "text" at bounding box center [725, 458] width 288 height 29
paste input "[URL][DOMAIN_NAME][DATE][DATE]"
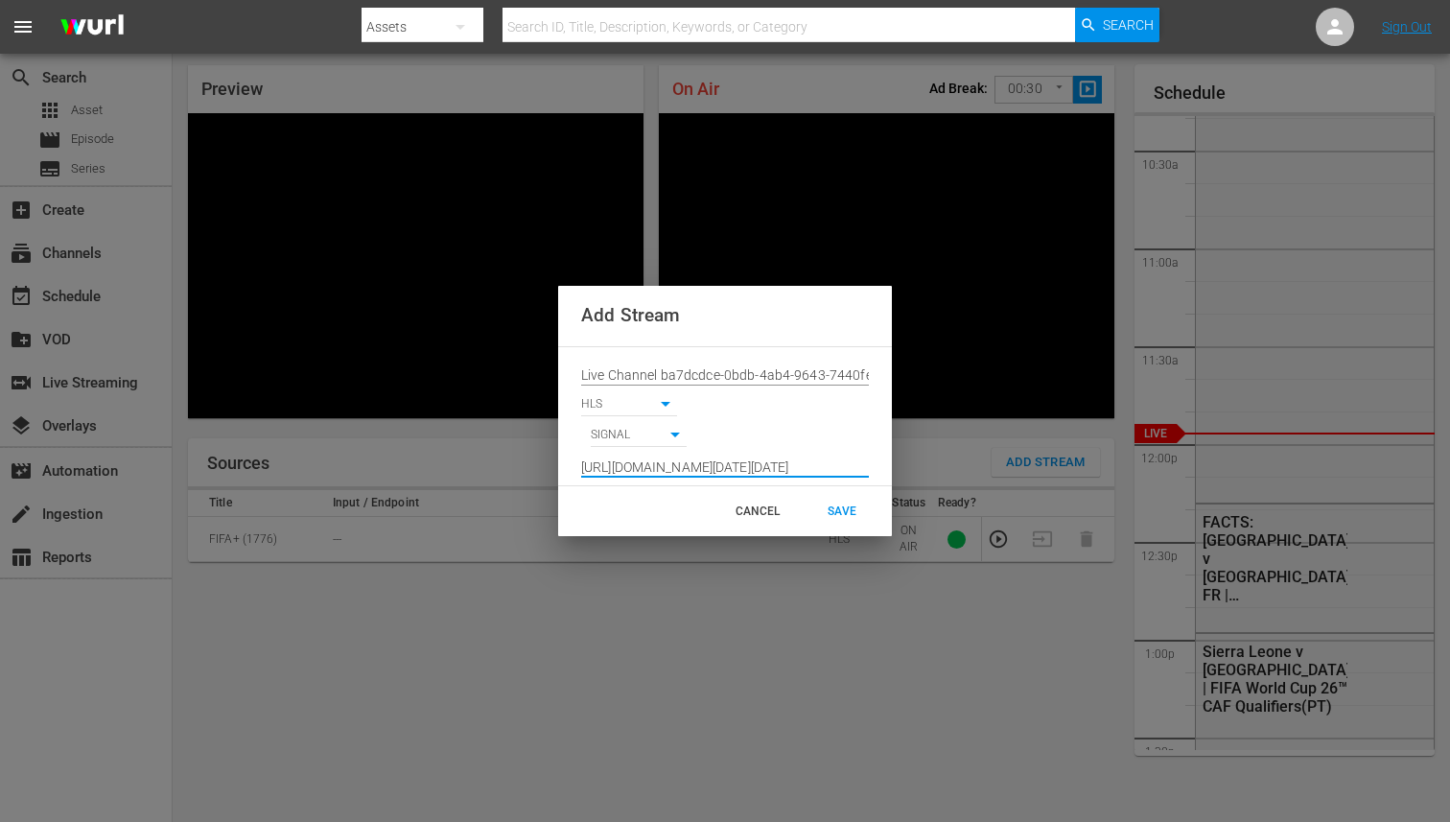
scroll to position [0, 1407]
type input "[URL][DOMAIN_NAME][DATE][DATE]"
click at [823, 503] on div "SAVE" at bounding box center [842, 511] width 84 height 35
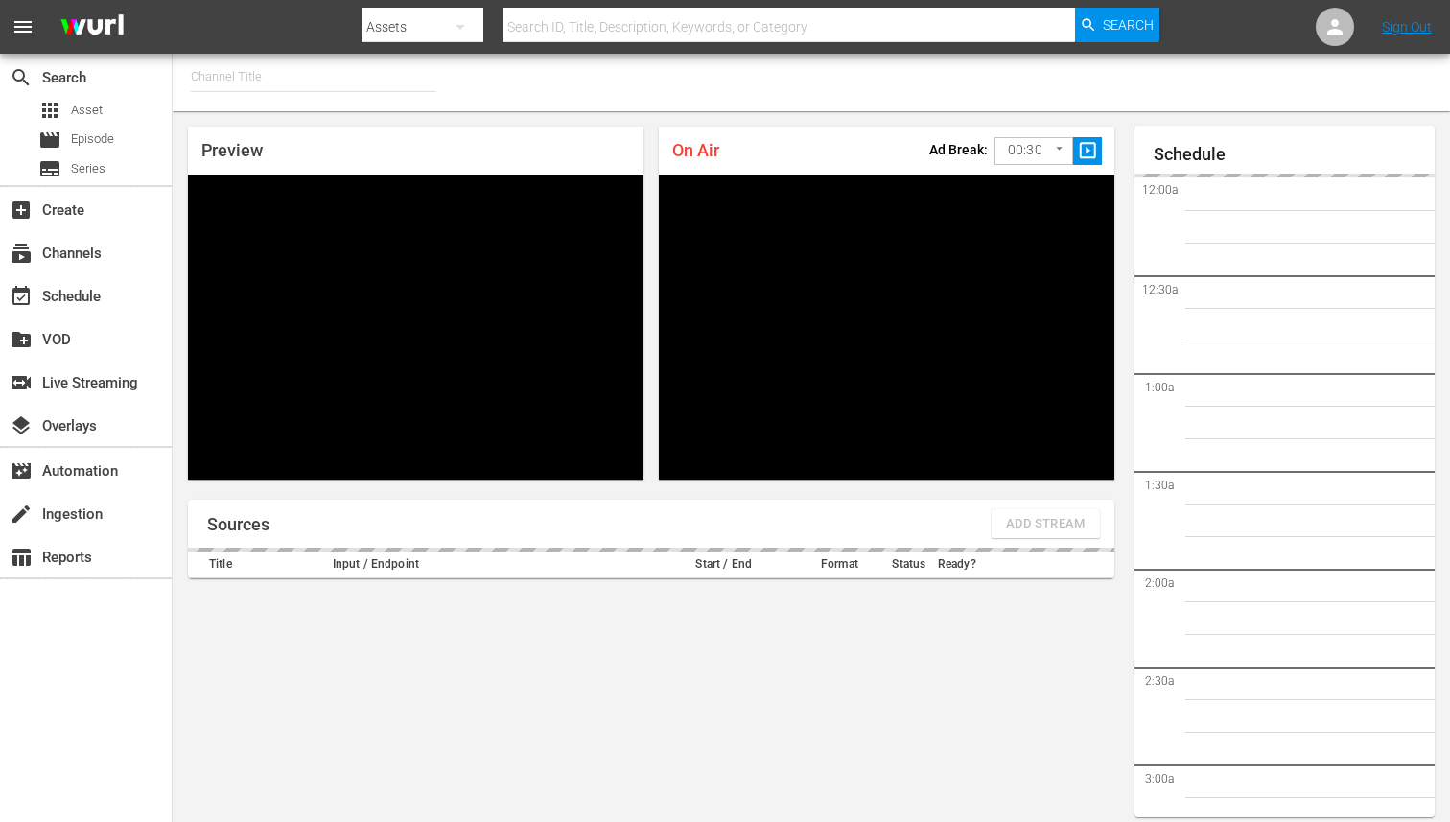
type input "FIFA+ Spanish Global (1780)"
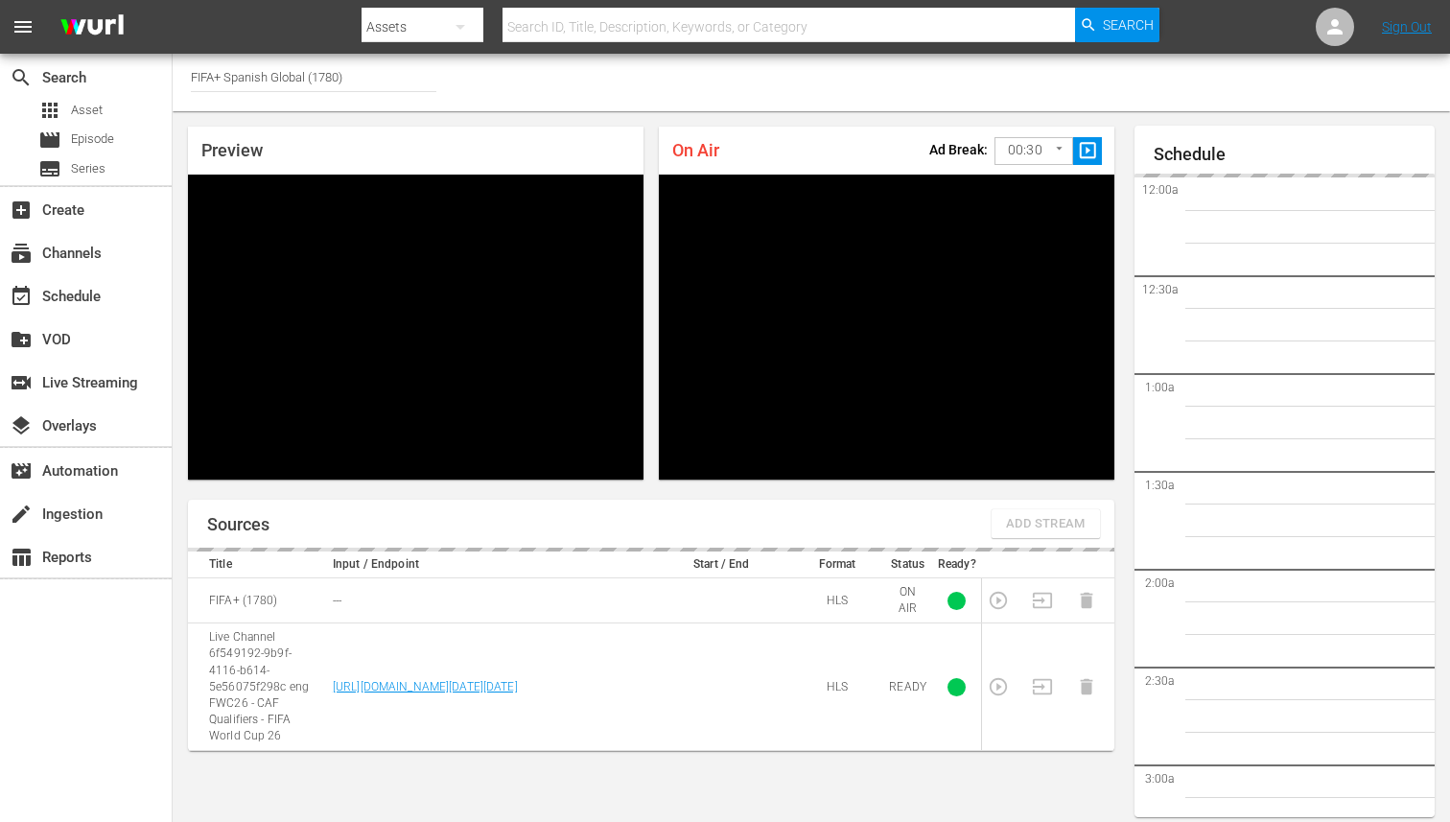
scroll to position [61, 0]
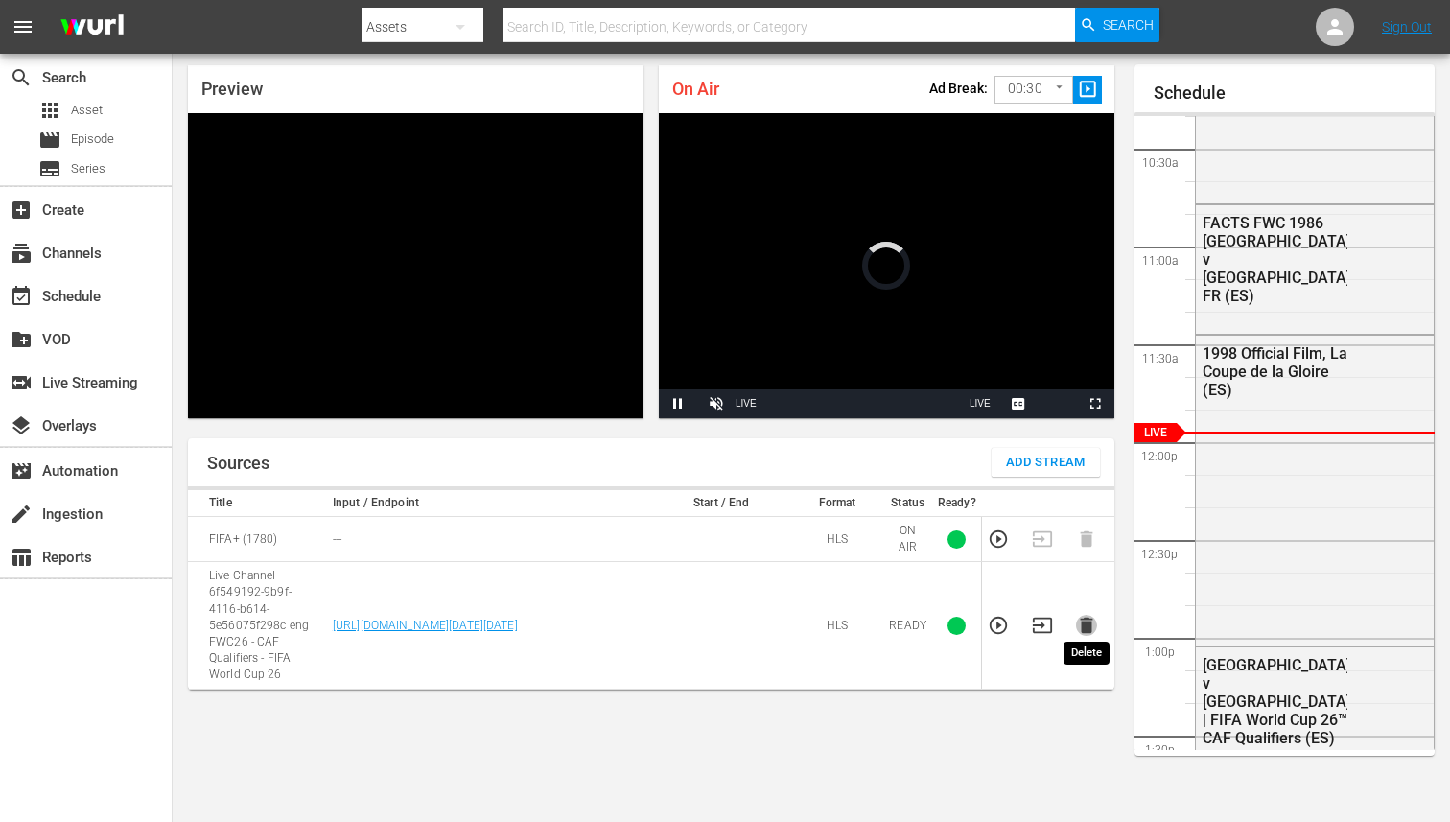
click at [1084, 618] on icon "button" at bounding box center [1086, 626] width 12 height 16
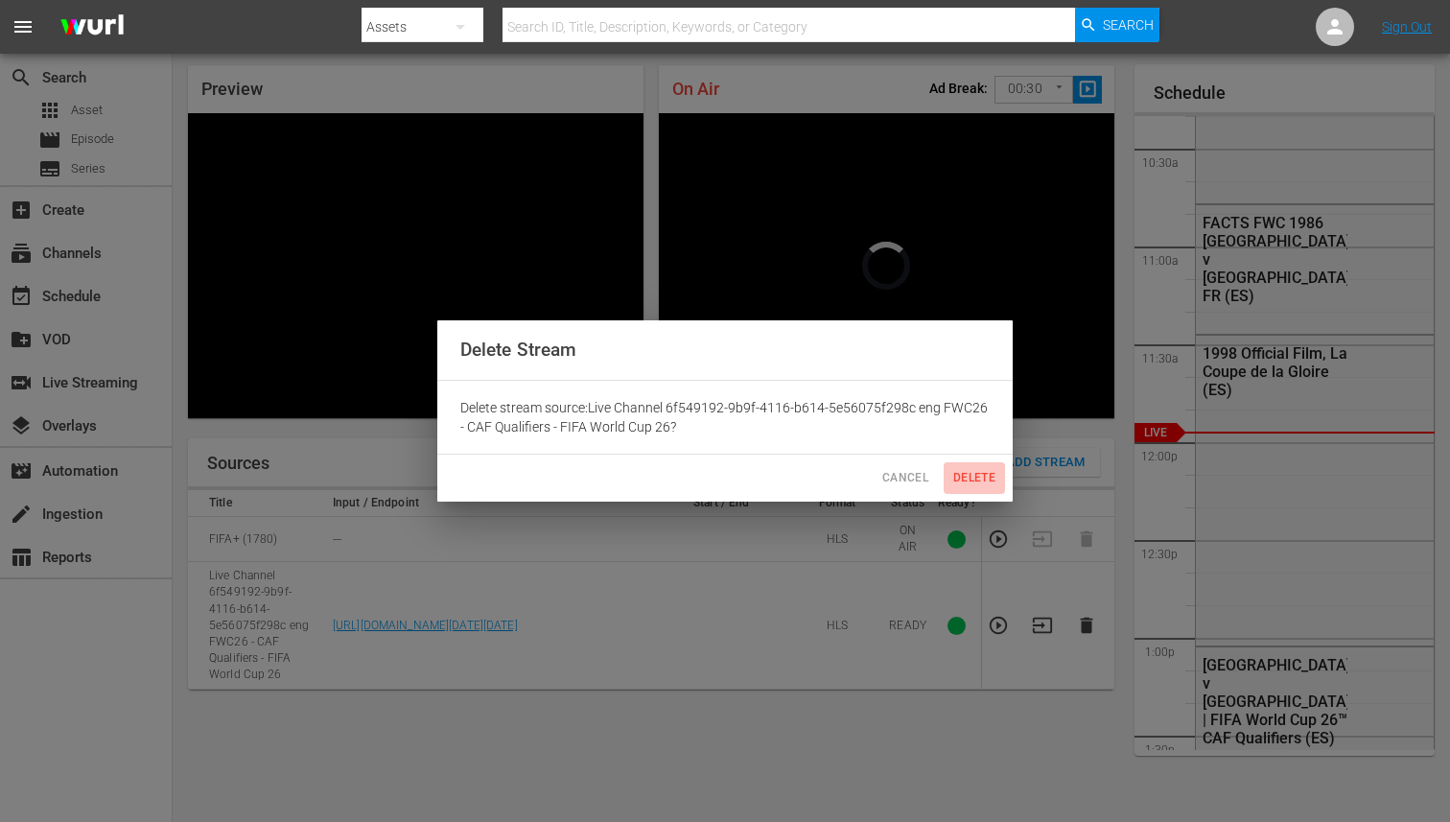
click at [979, 468] on span "Delete" at bounding box center [974, 478] width 46 height 20
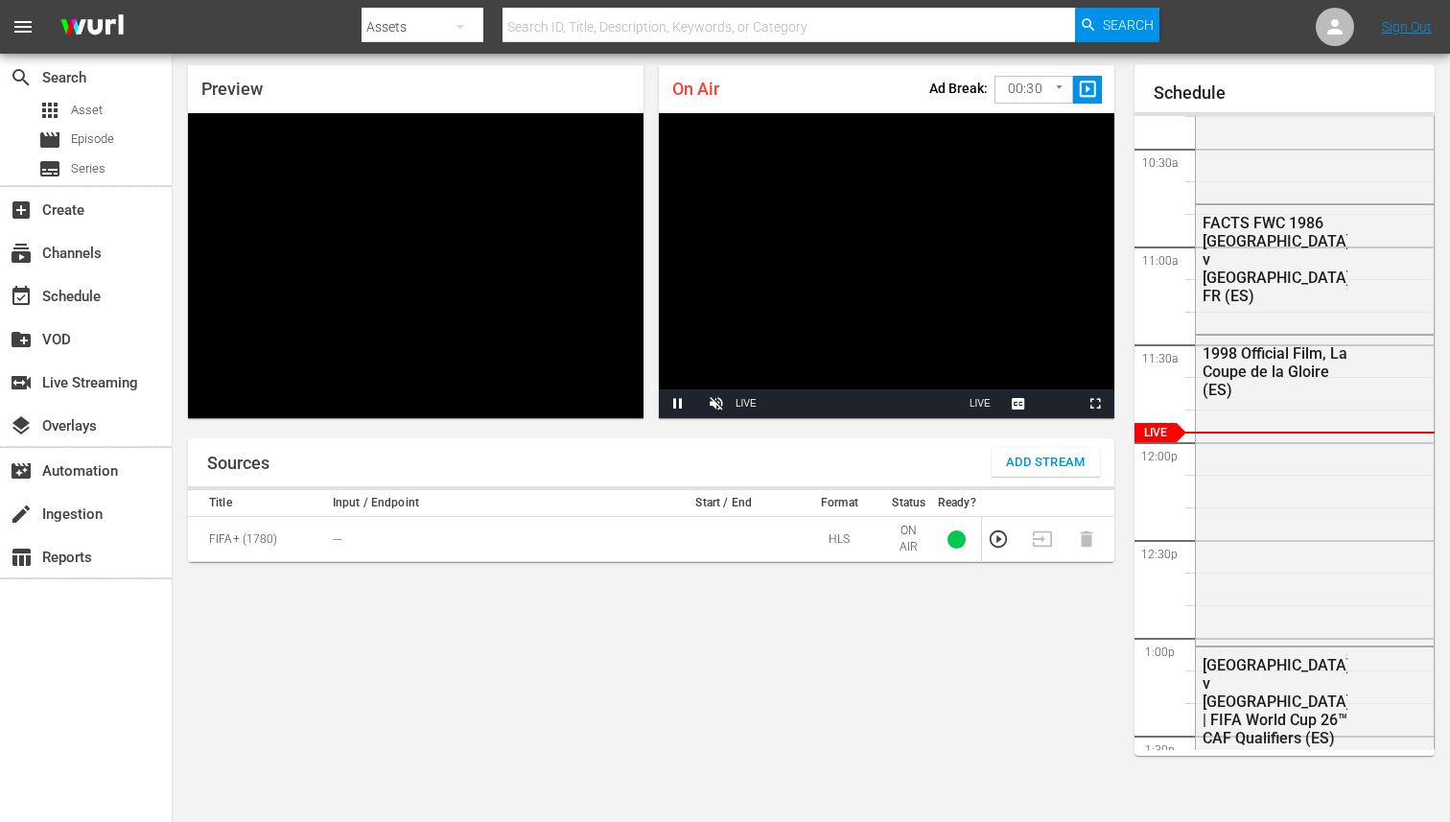
click at [1031, 447] on div "Sources Add Stream" at bounding box center [651, 462] width 926 height 48
click at [1030, 454] on span "Add Stream" at bounding box center [1046, 463] width 80 height 22
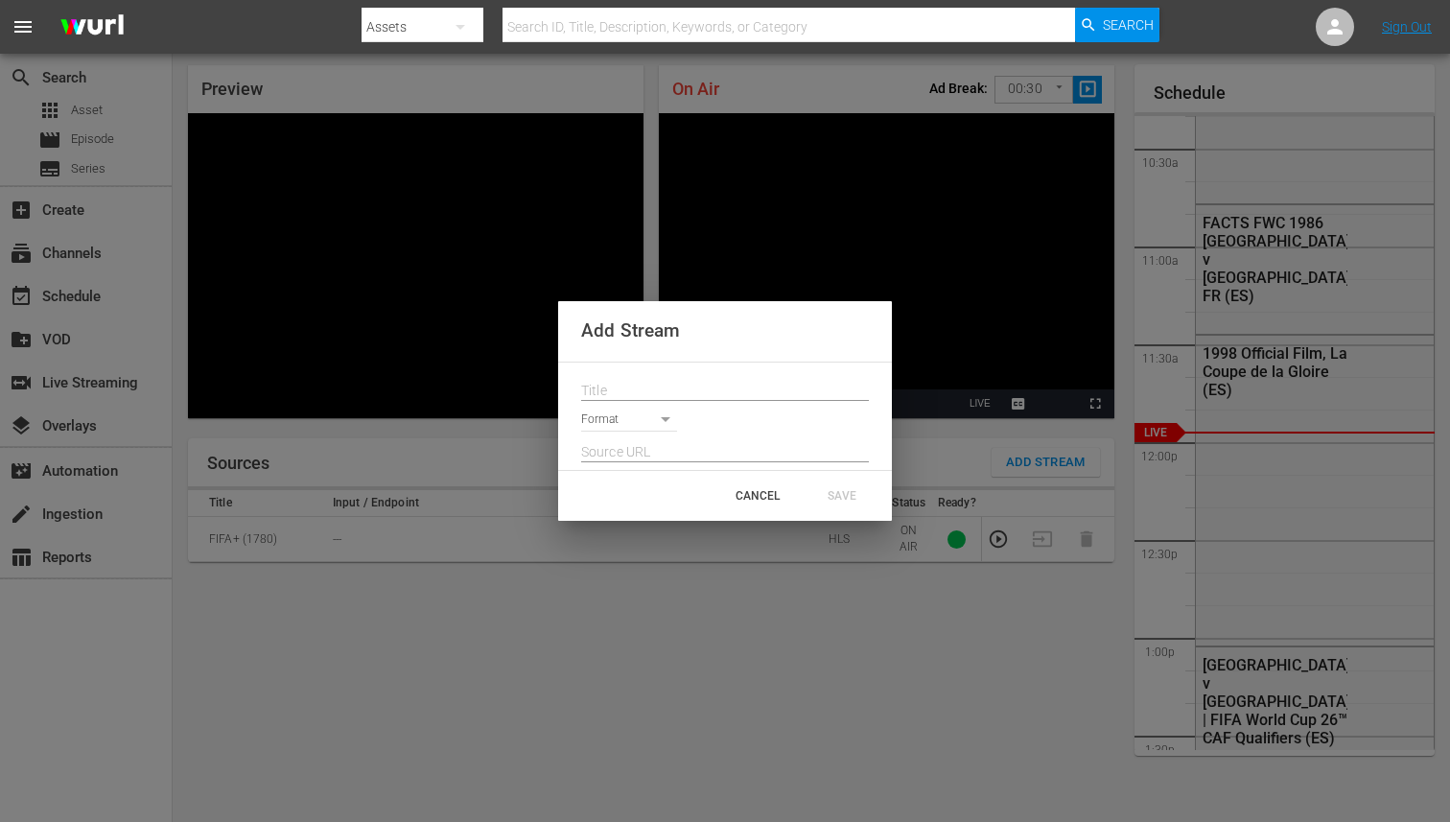
click at [732, 379] on input "text" at bounding box center [725, 391] width 288 height 29
paste input "Live Channel ba7dcdce-0bdb-4ab4-9643-7440fe2dc816 eng FWC26 - CAF Qualifiers - …"
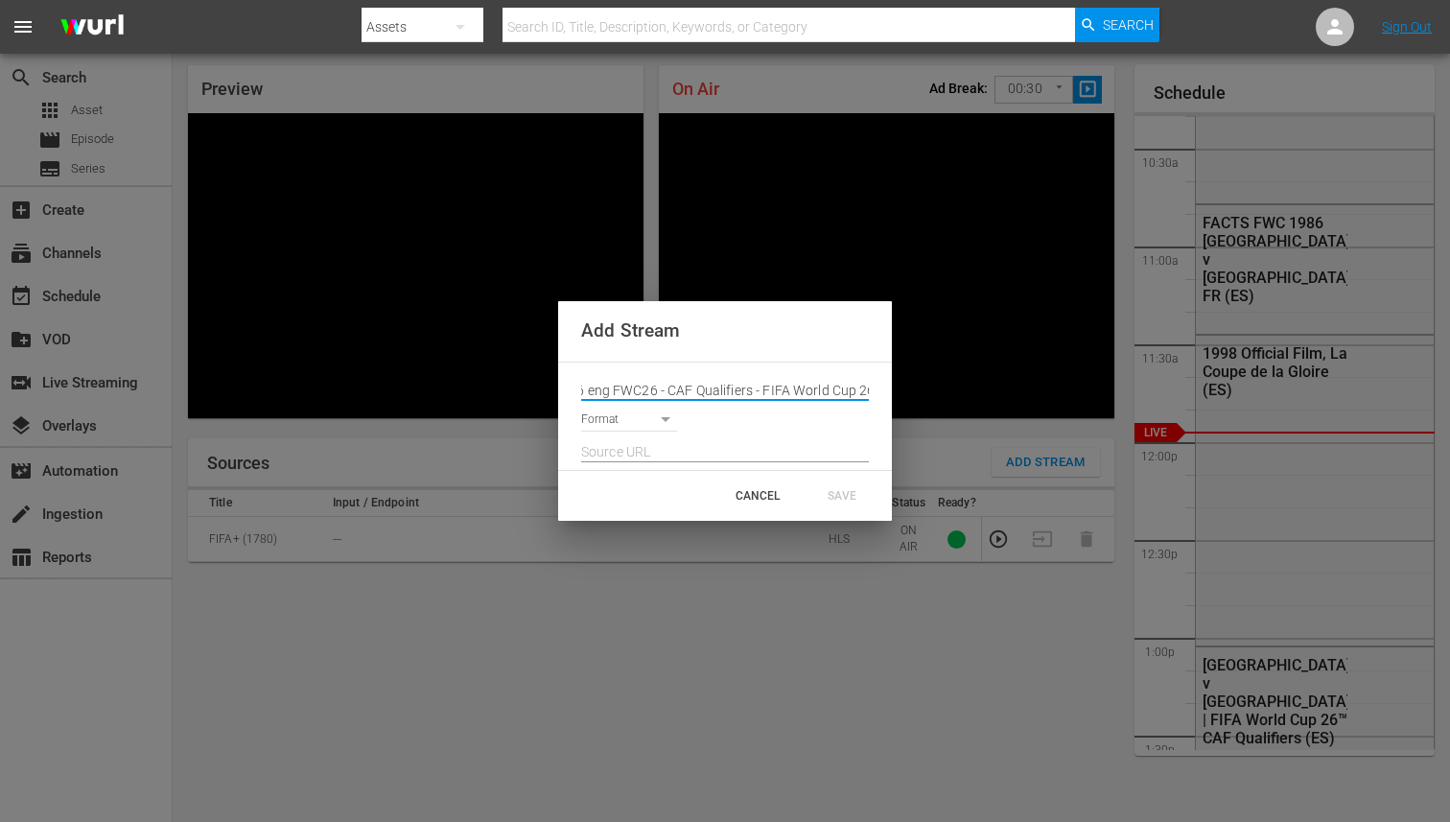
type input "Live Channel ba7dcdce-0bdb-4ab4-9643-7440fe2dc816 eng FWC26 - CAF Qualifiers - …"
click at [696, 457] on input "text" at bounding box center [725, 452] width 288 height 29
paste input "[URL][DOMAIN_NAME][DATE][DATE]"
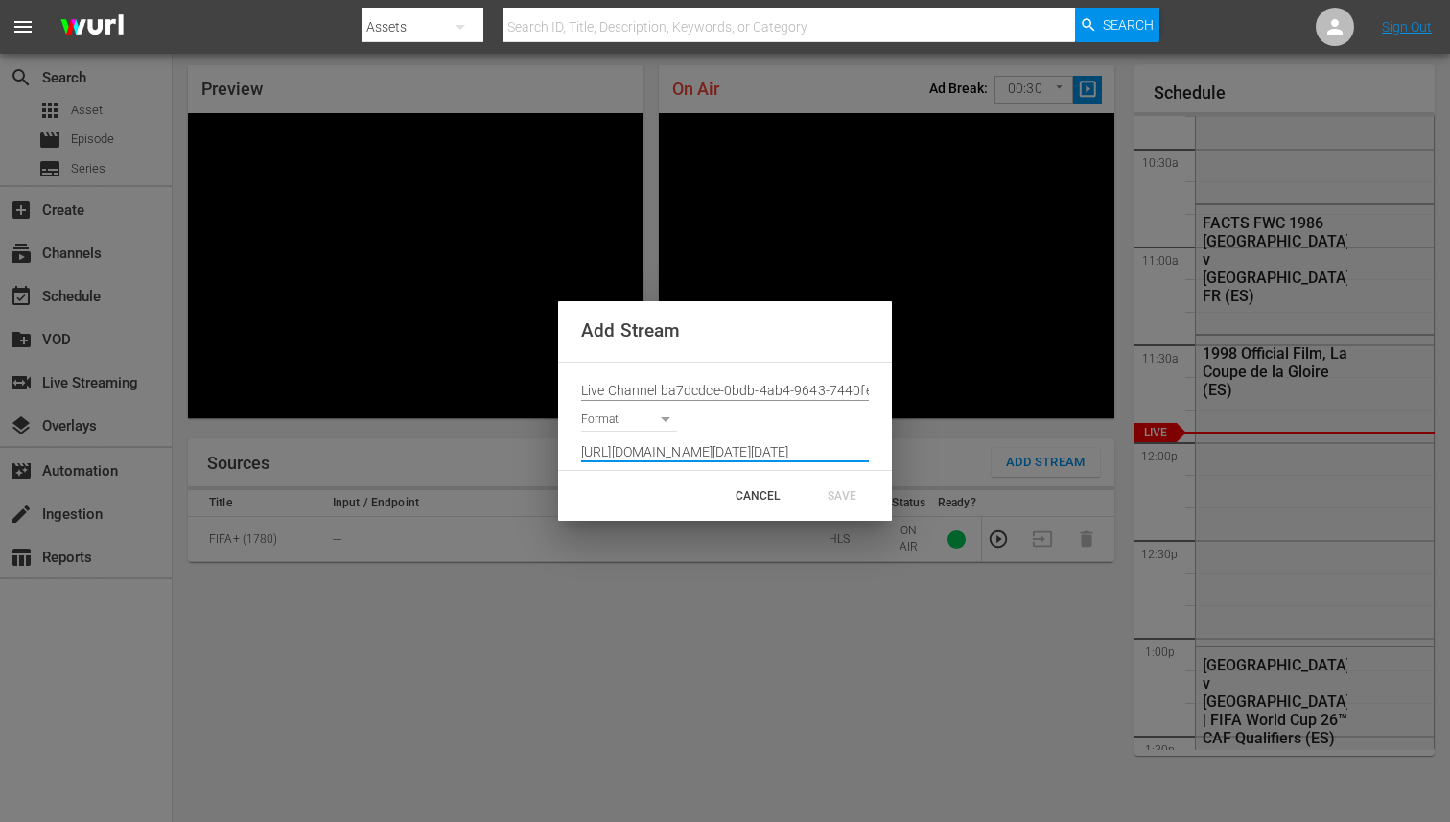
type input "[URL][DOMAIN_NAME][DATE][DATE]"
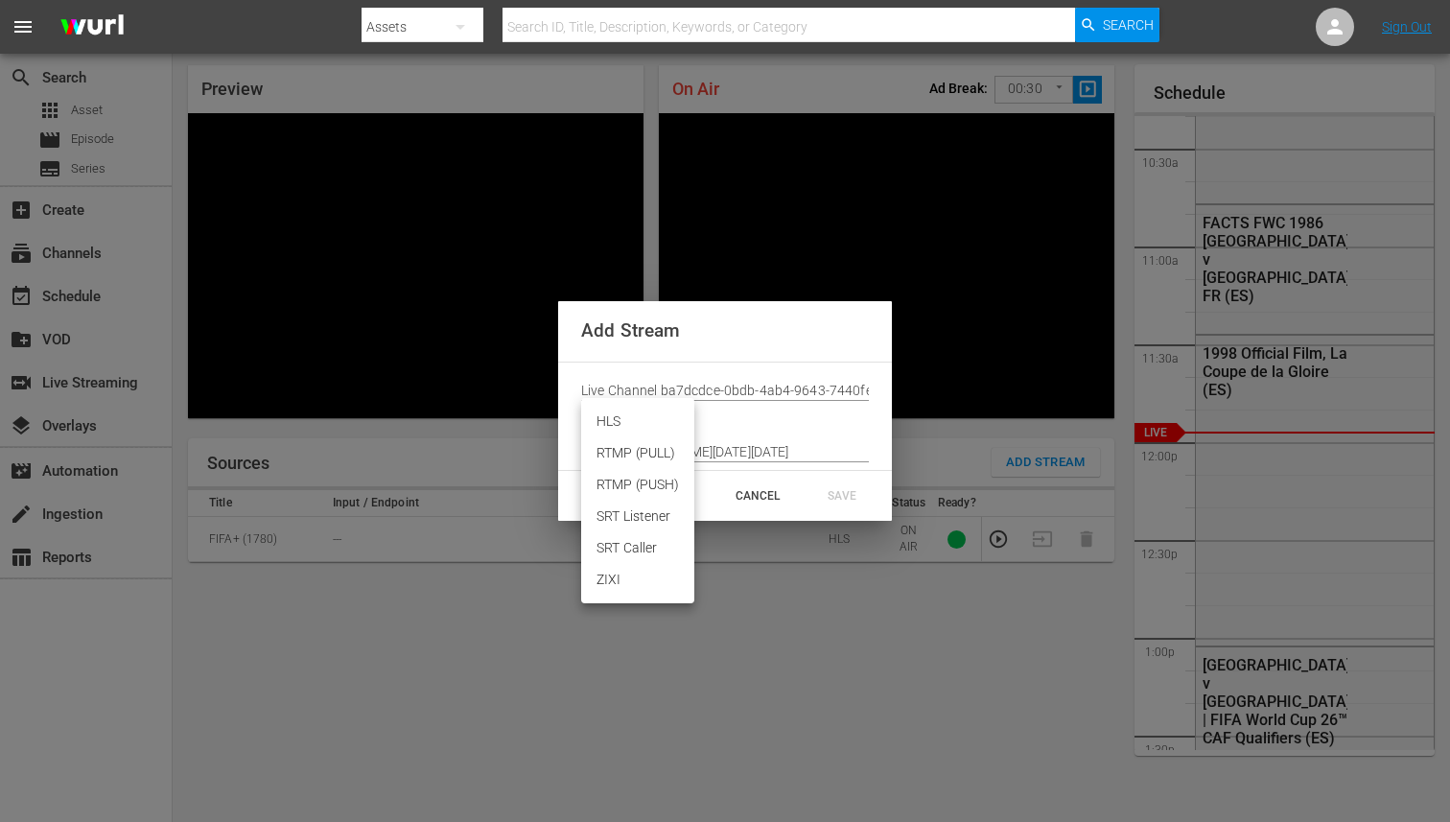
click at [615, 418] on body "menu Search By Assets Search ID, Title, Description, Keywords, or Category Sear…" at bounding box center [725, 350] width 1450 height 822
click at [616, 422] on li "HLS" at bounding box center [637, 422] width 113 height 32
type input "HLS"
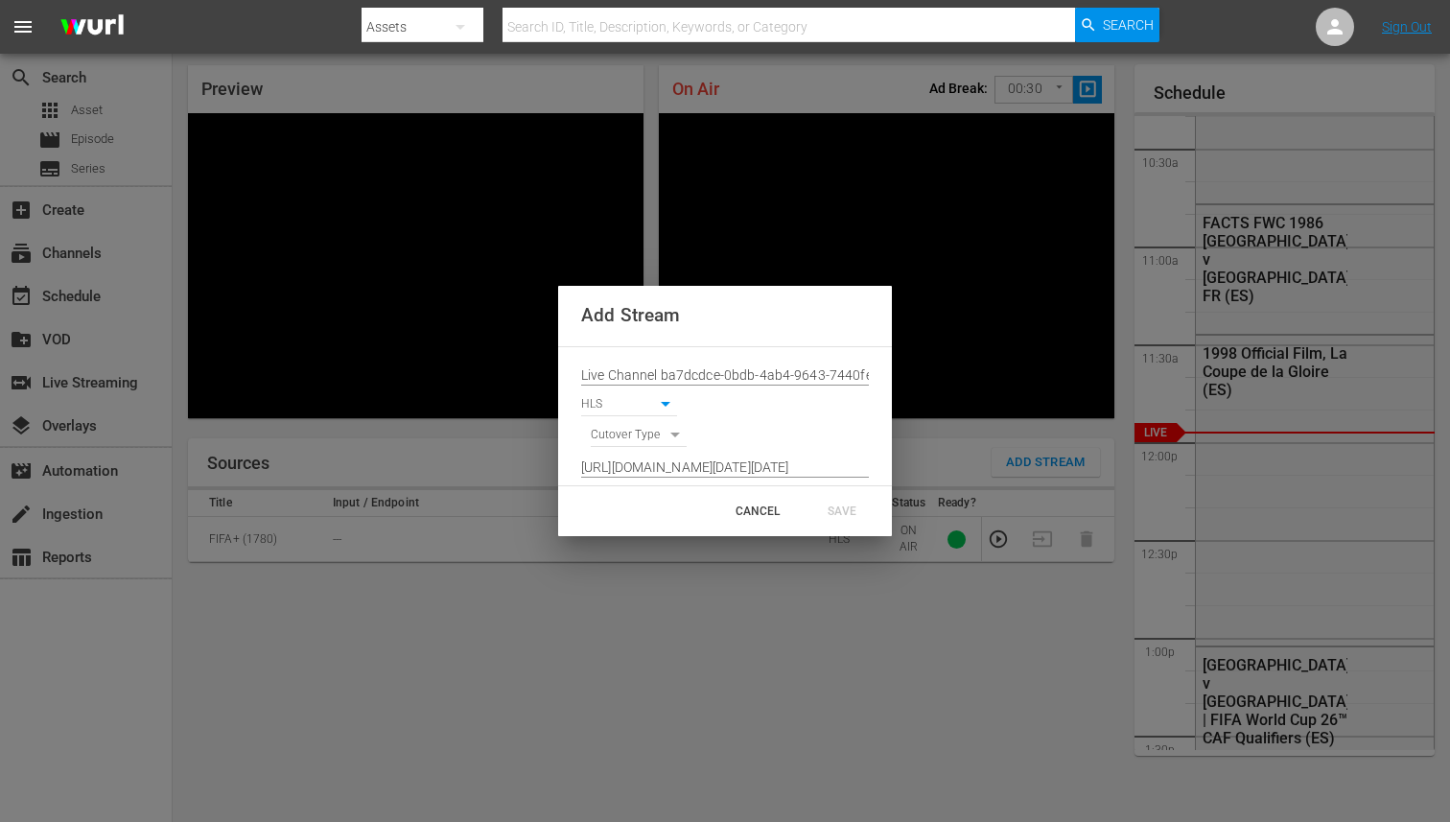
click at [621, 438] on body "menu Search By Assets Search ID, Title, Description, Keywords, or Category Sear…" at bounding box center [725, 350] width 1450 height 822
click at [625, 460] on li "SIGNAL" at bounding box center [639, 469] width 97 height 32
type input "SIGNAL"
click at [831, 505] on div "SAVE" at bounding box center [842, 511] width 84 height 35
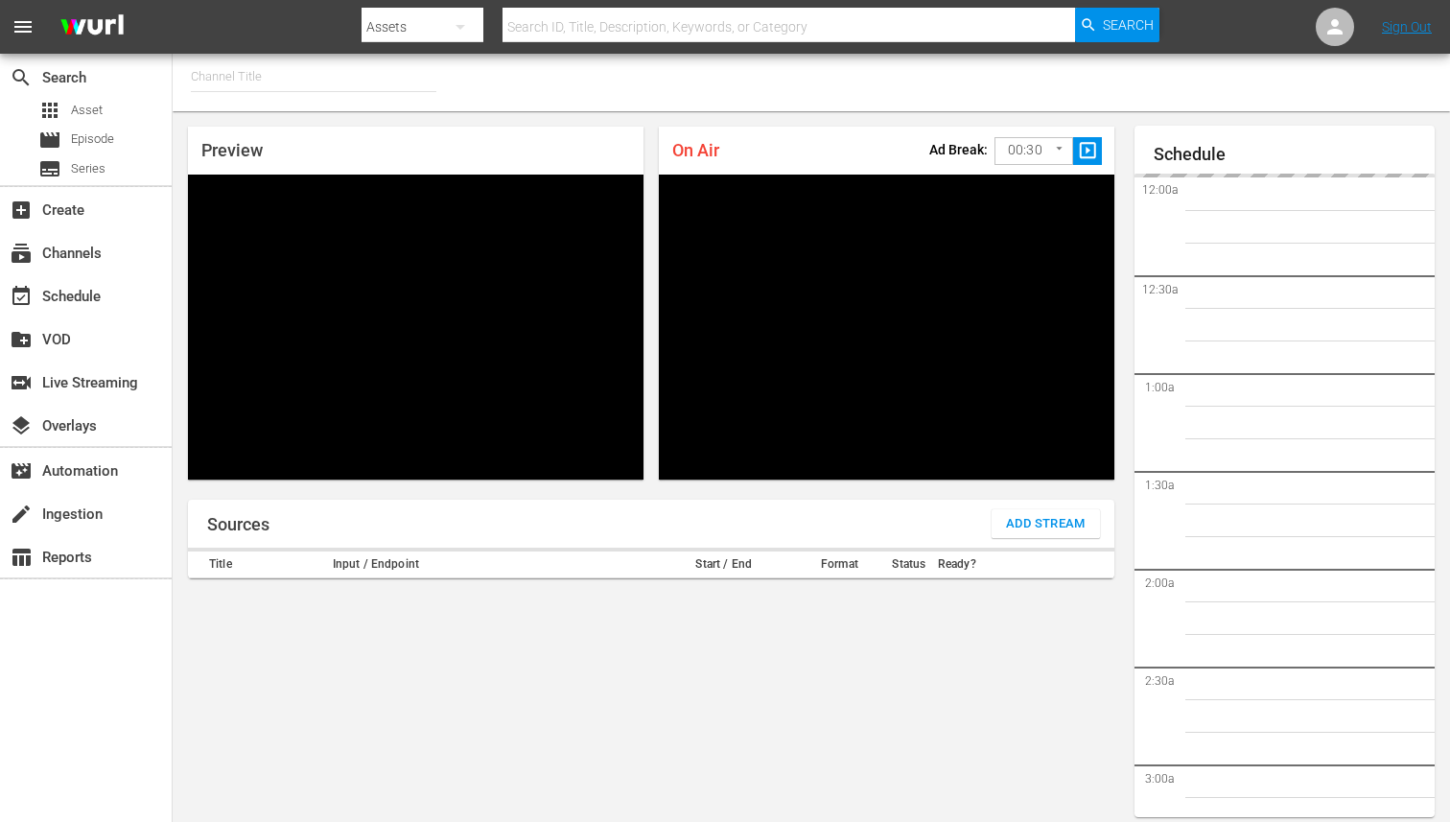
type input "FIFA+ [DEMOGRAPHIC_DATA]-Local-MX (1855)"
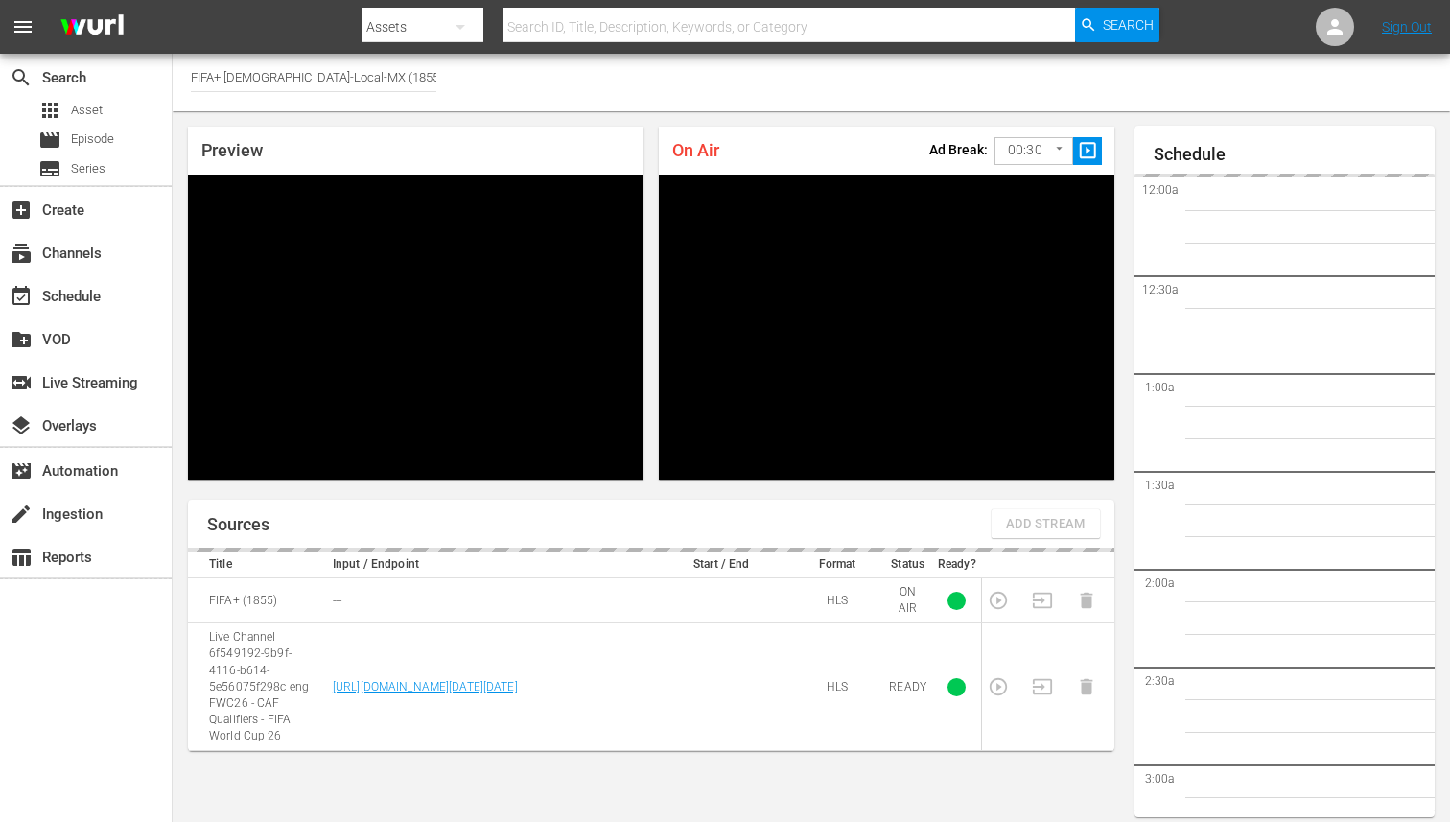
scroll to position [61, 0]
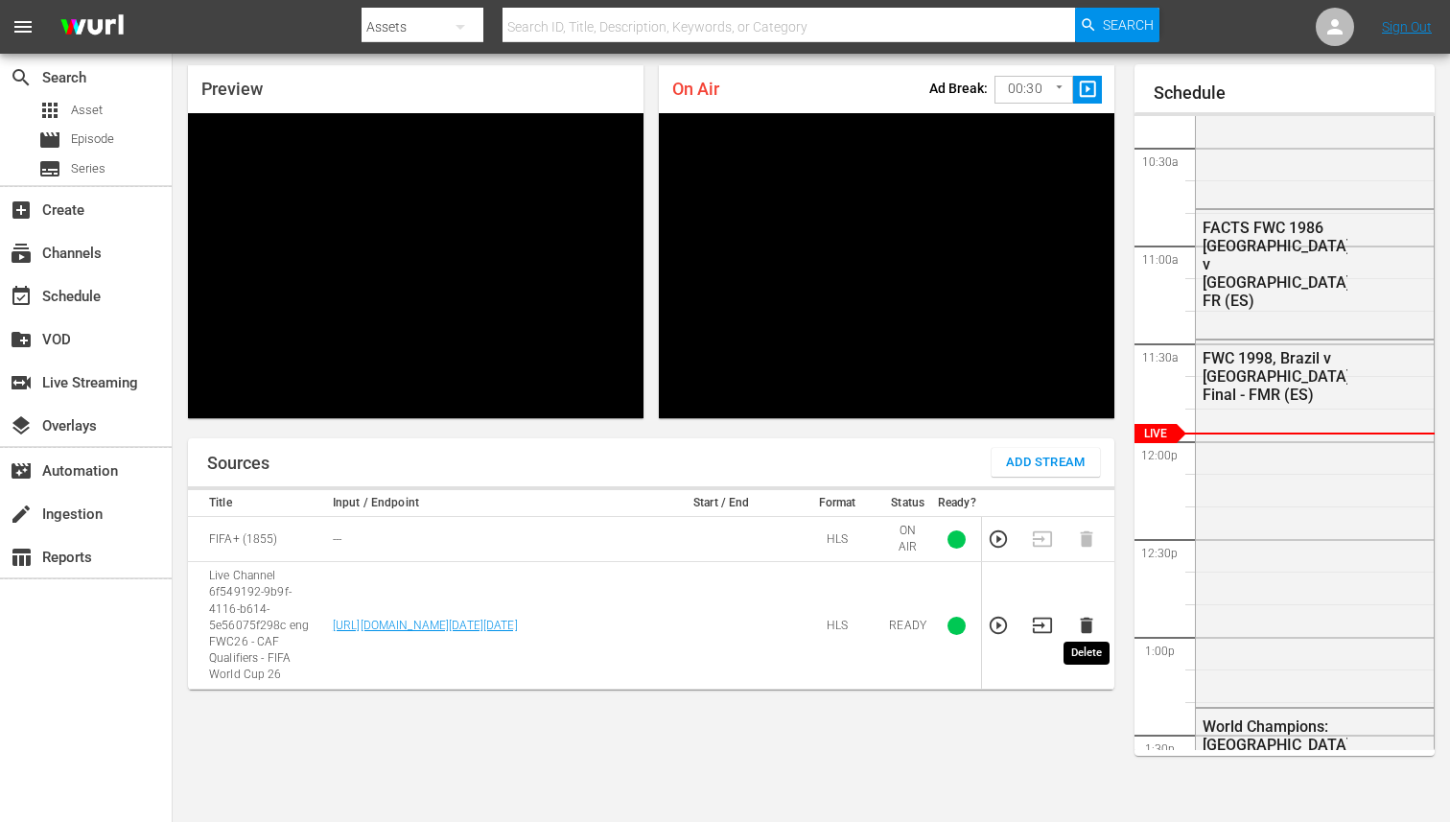
click at [1092, 618] on icon "button" at bounding box center [1086, 625] width 21 height 21
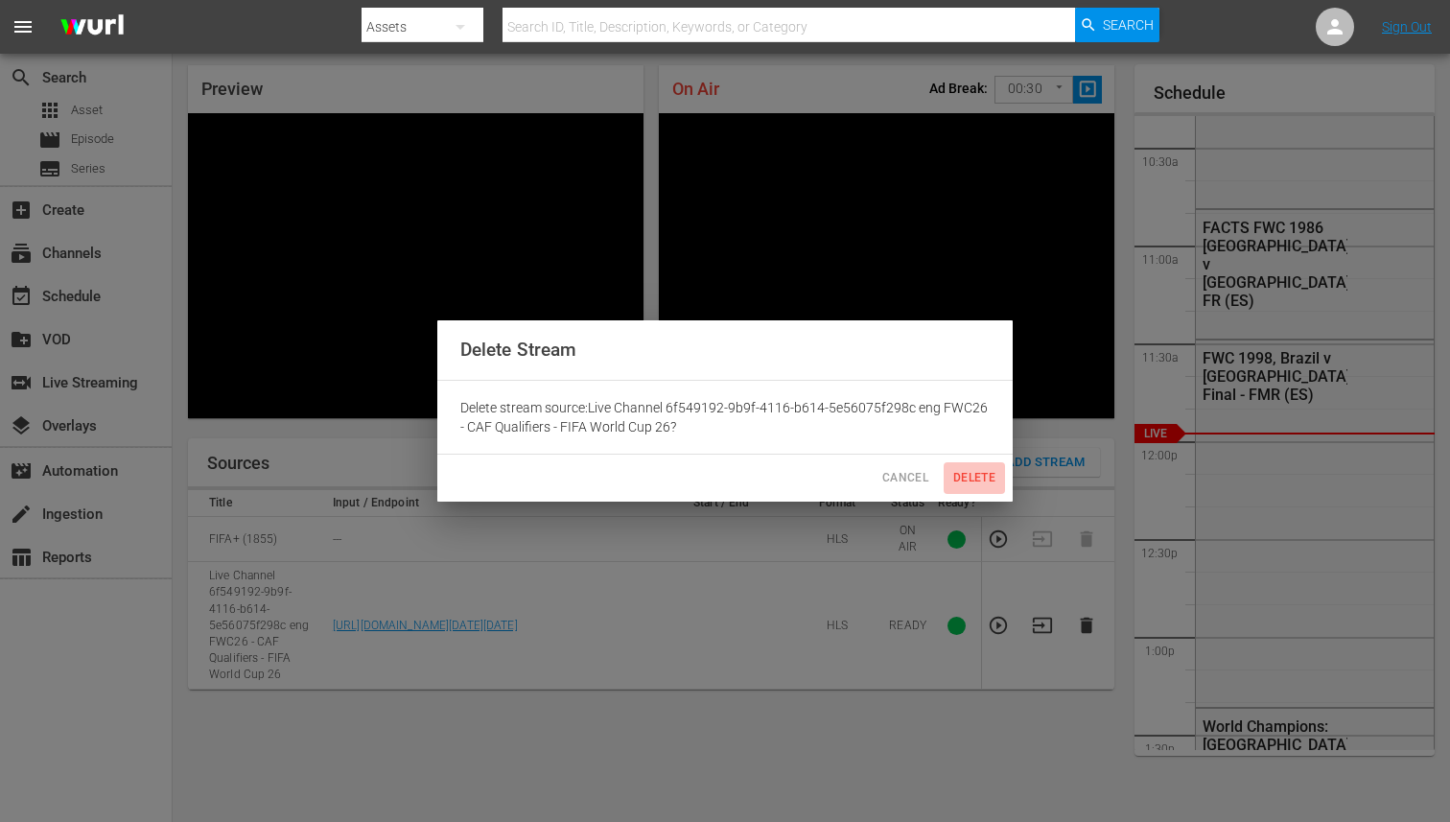
click at [956, 479] on span "Delete" at bounding box center [974, 478] width 46 height 20
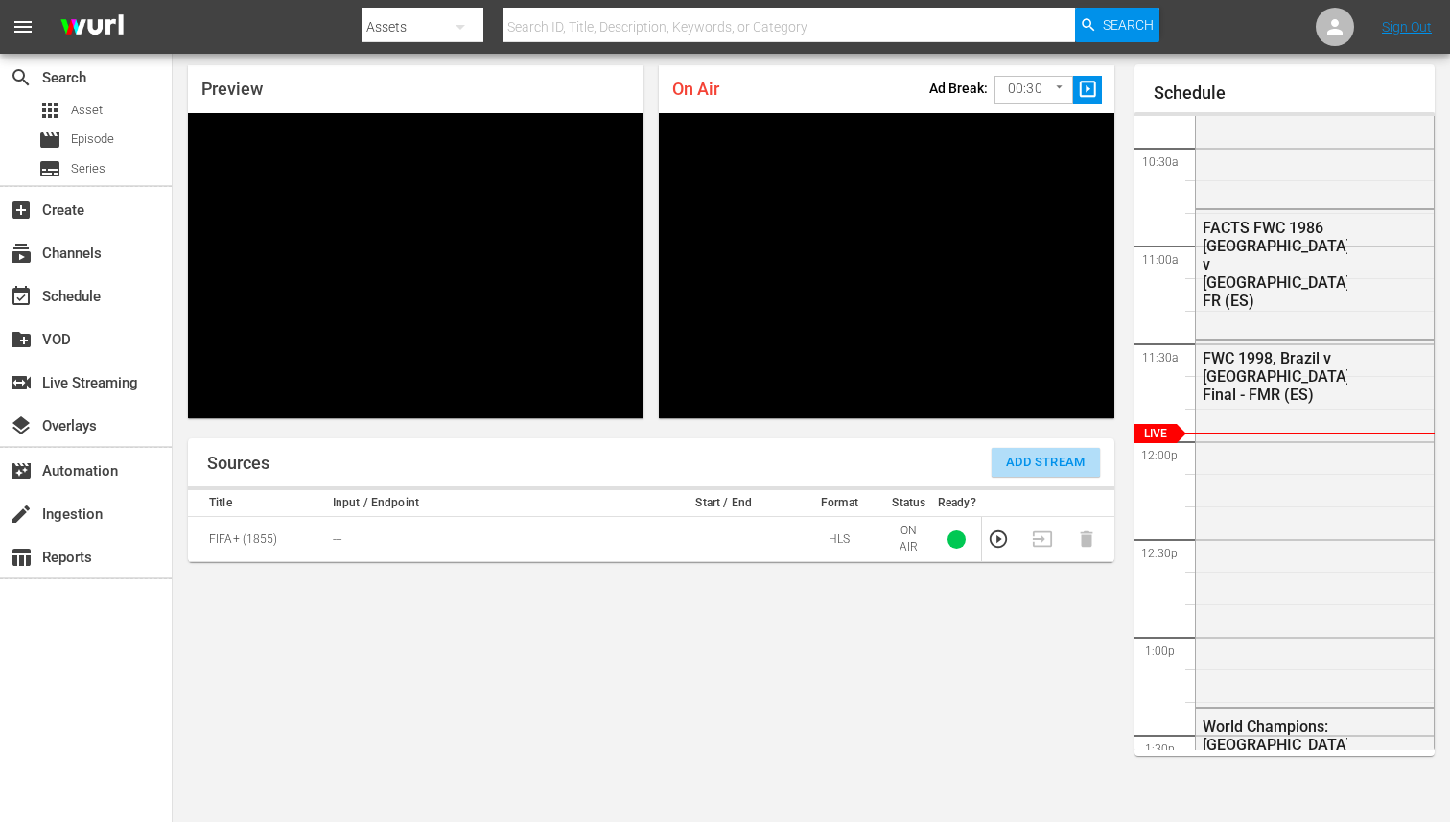
click at [1048, 461] on span "Add Stream" at bounding box center [1046, 463] width 80 height 22
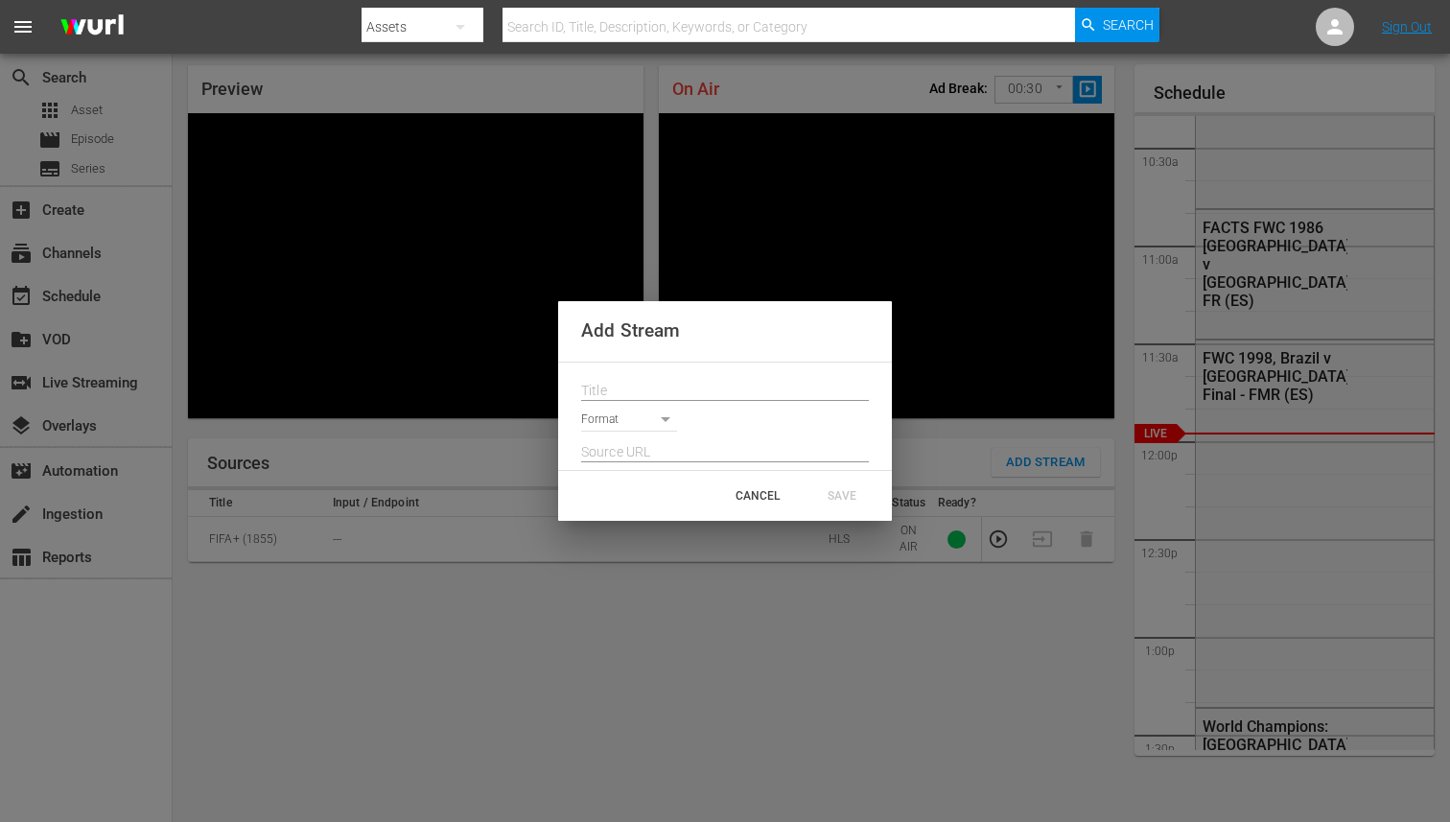
click at [685, 394] on input "text" at bounding box center [725, 391] width 288 height 29
paste input "Live Channel ba7dcdce-0bdb-4ab4-9643-7440fe2dc816 eng FWC26 - CAF Qualifiers - …"
type input "Live Channel ba7dcdce-0bdb-4ab4-9643-7440fe2dc816 eng FWC26 - CAF Qualifiers - …"
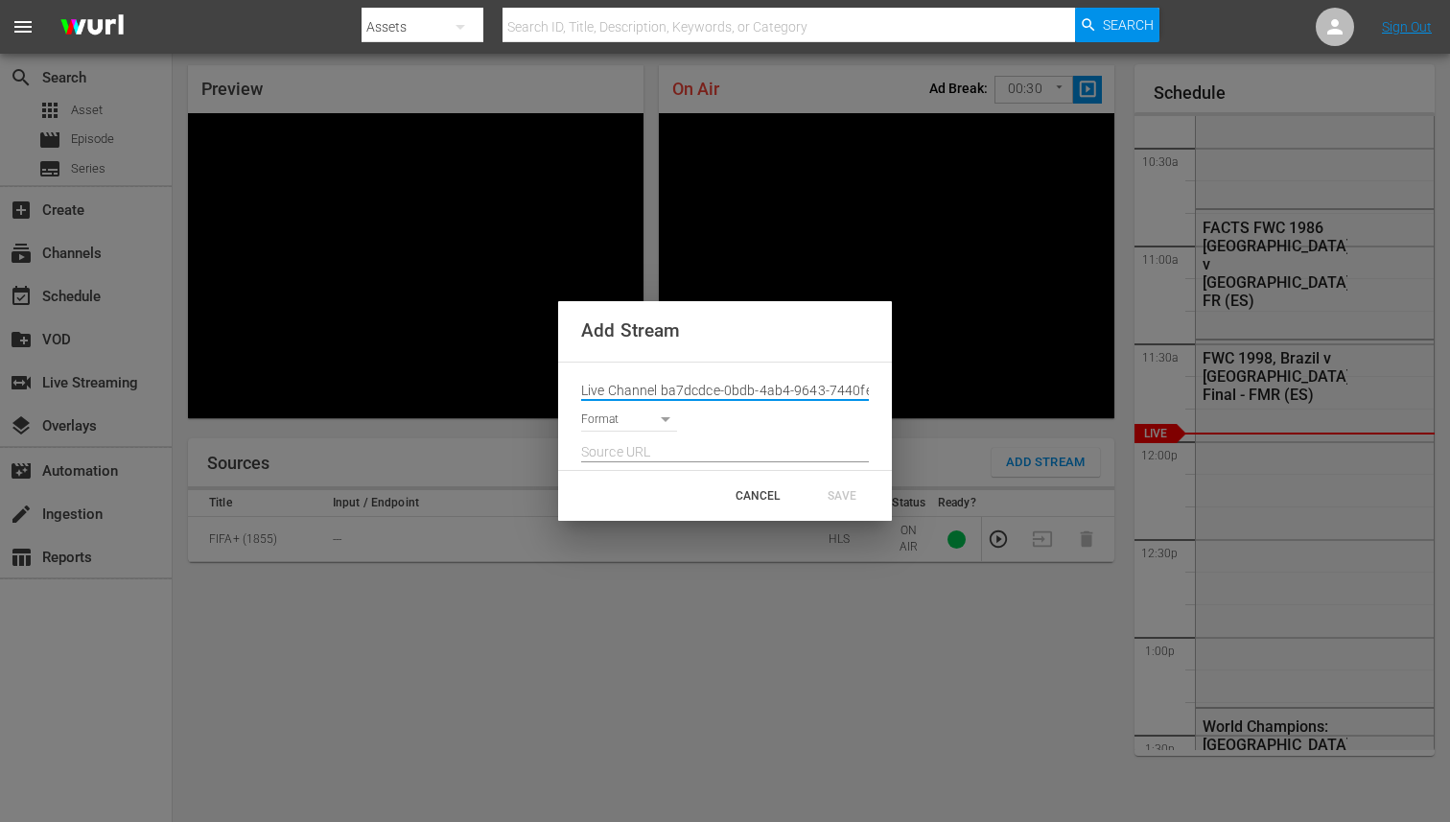
click at [672, 460] on input "text" at bounding box center [725, 452] width 288 height 29
paste input "[URL][DOMAIN_NAME][DATE][DATE]"
type input "[URL][DOMAIN_NAME][DATE][DATE]"
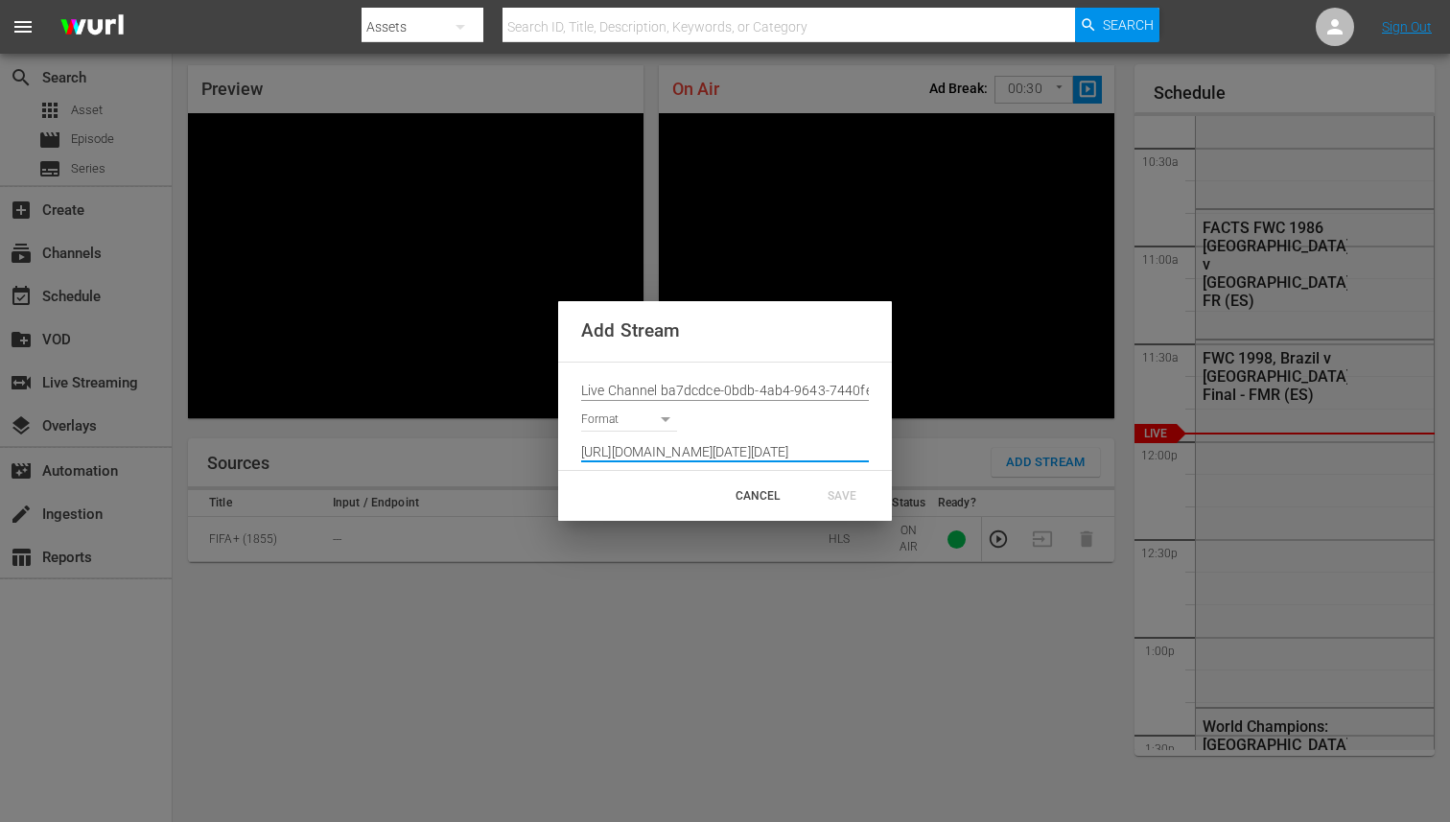
click at [653, 420] on body "menu Search By Assets Search ID, Title, Description, Keywords, or Category Sear…" at bounding box center [725, 350] width 1450 height 822
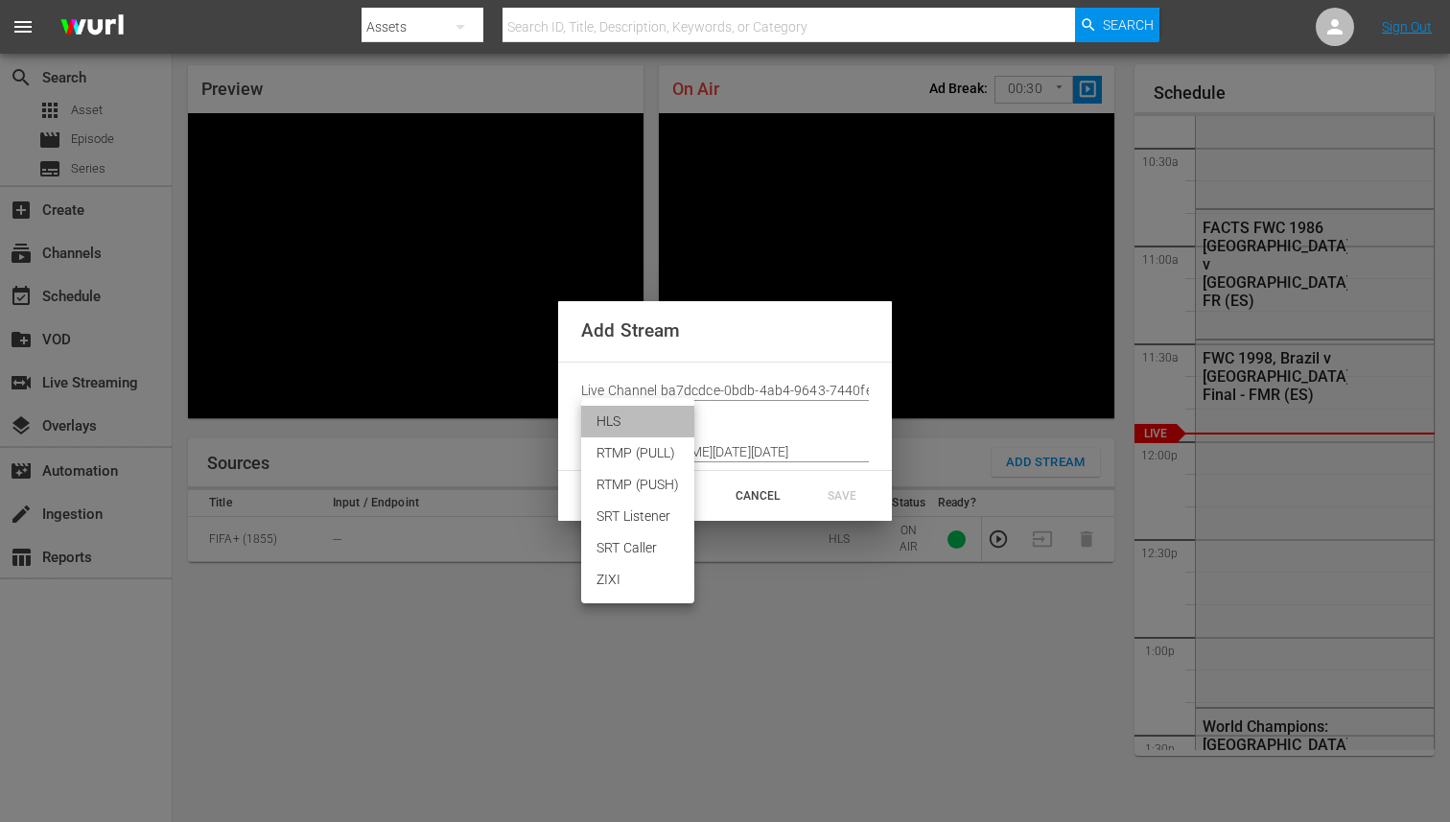
click at [628, 421] on li "HLS" at bounding box center [637, 422] width 113 height 32
type input "HLS"
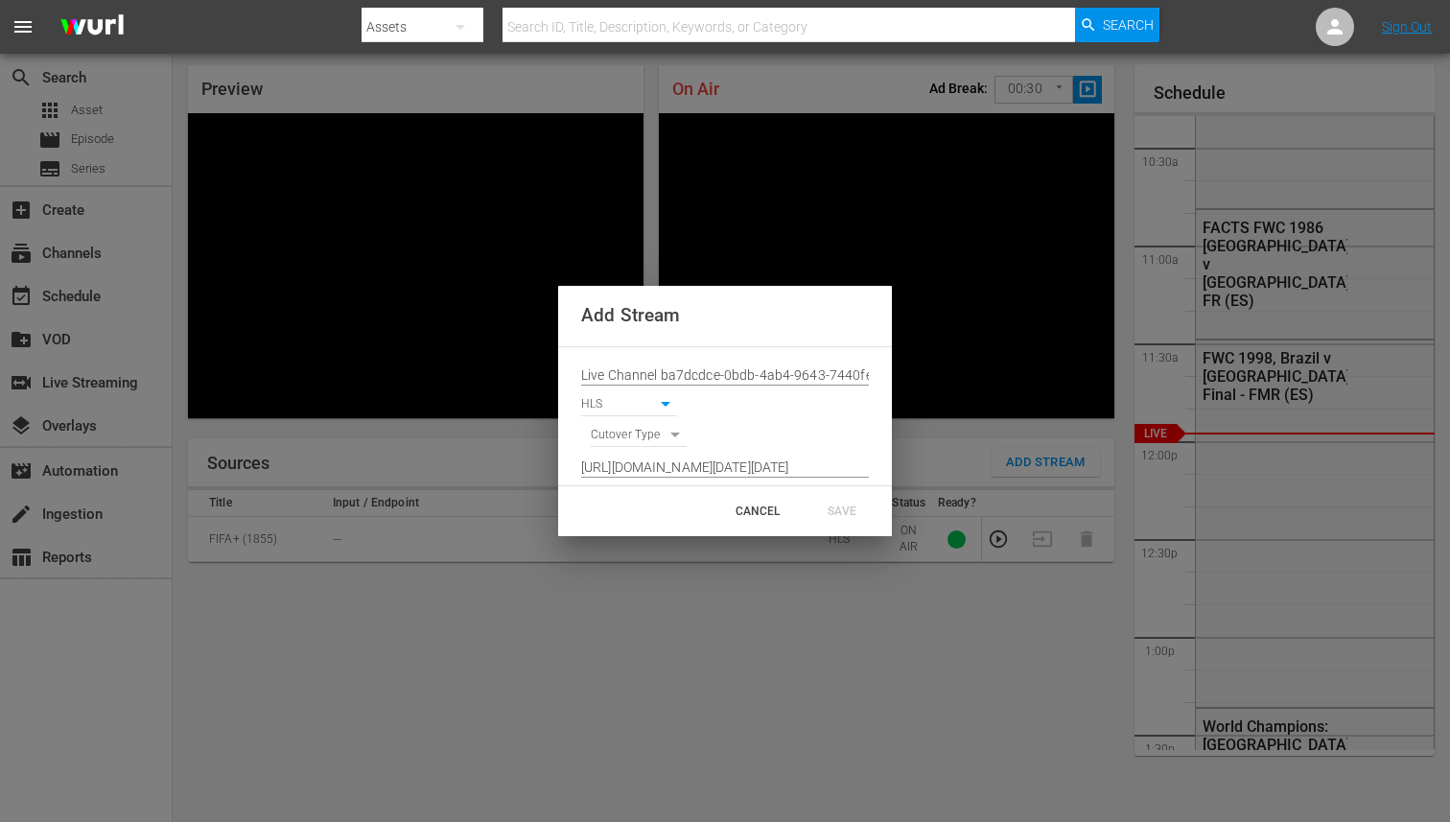
click at [628, 440] on body "menu Search By Assets Search ID, Title, Description, Keywords, or Category Sear…" at bounding box center [725, 350] width 1450 height 822
click at [629, 478] on li "SIGNAL" at bounding box center [639, 469] width 97 height 32
type input "SIGNAL"
click at [837, 514] on div "SAVE" at bounding box center [842, 511] width 84 height 35
